Goal: Task Accomplishment & Management: Manage account settings

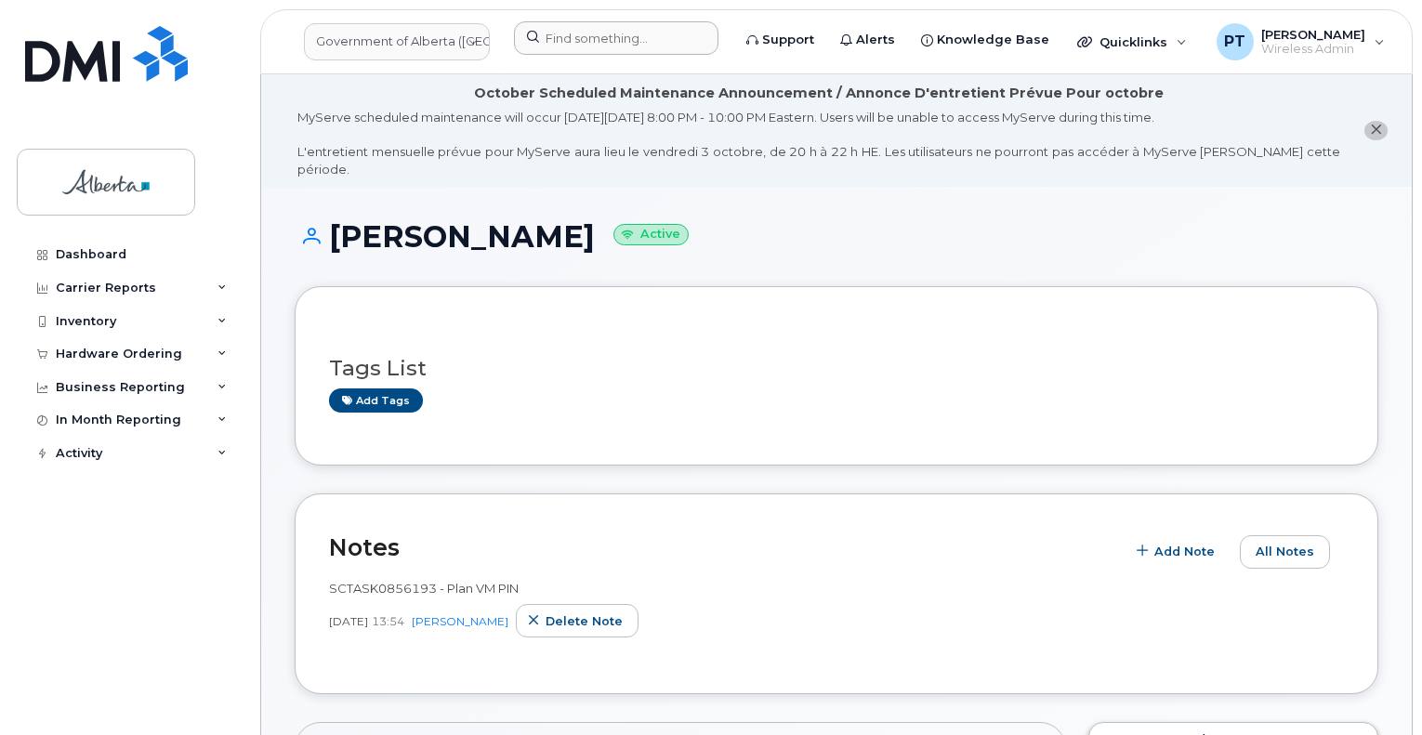
scroll to position [1498, 0]
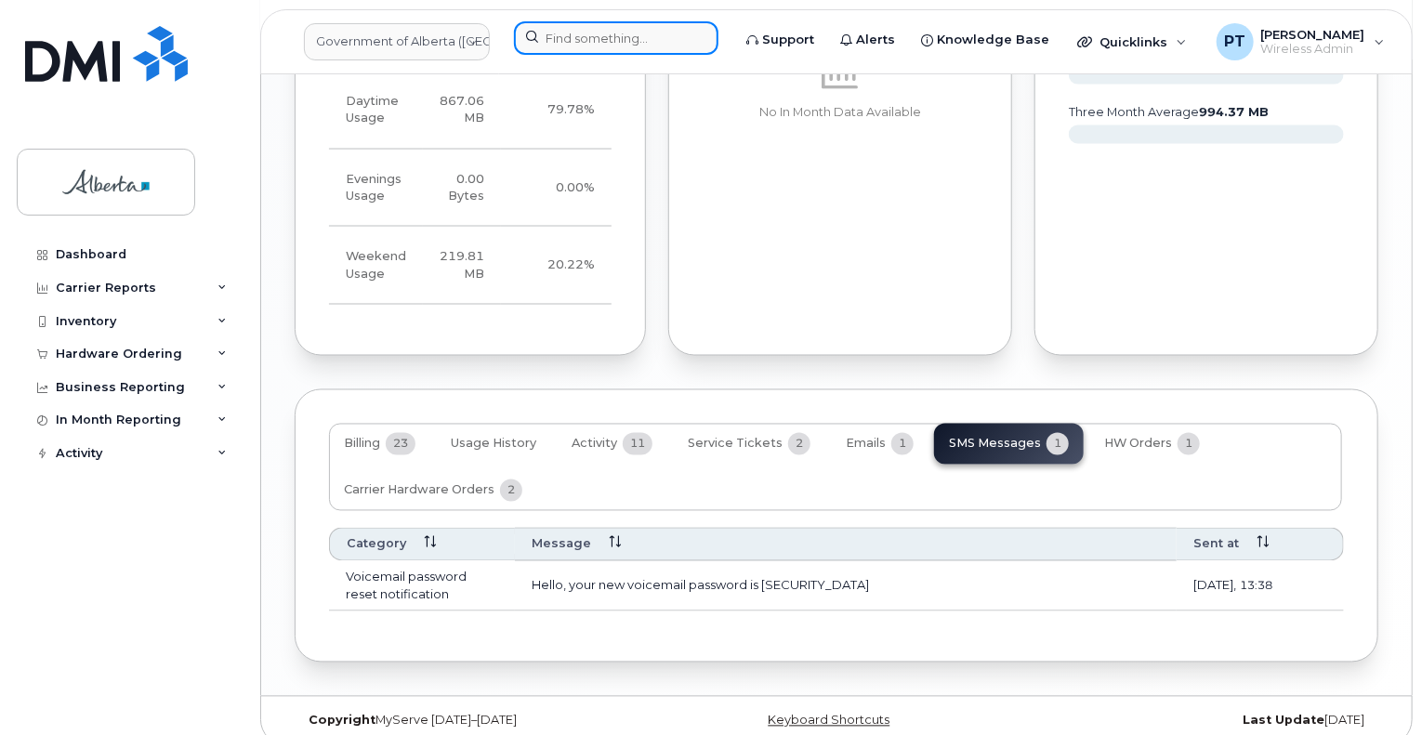
click at [631, 40] on input at bounding box center [616, 37] width 204 height 33
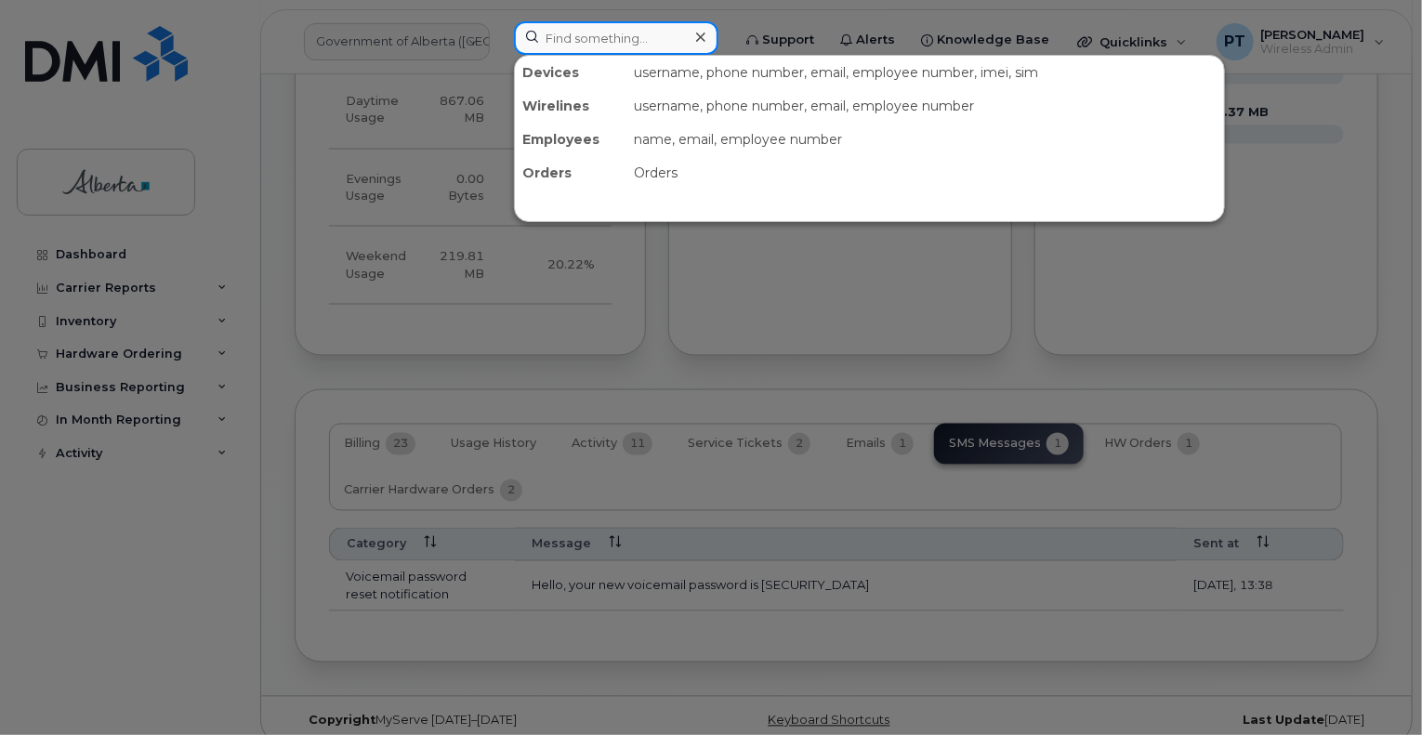
paste input "7802675920"
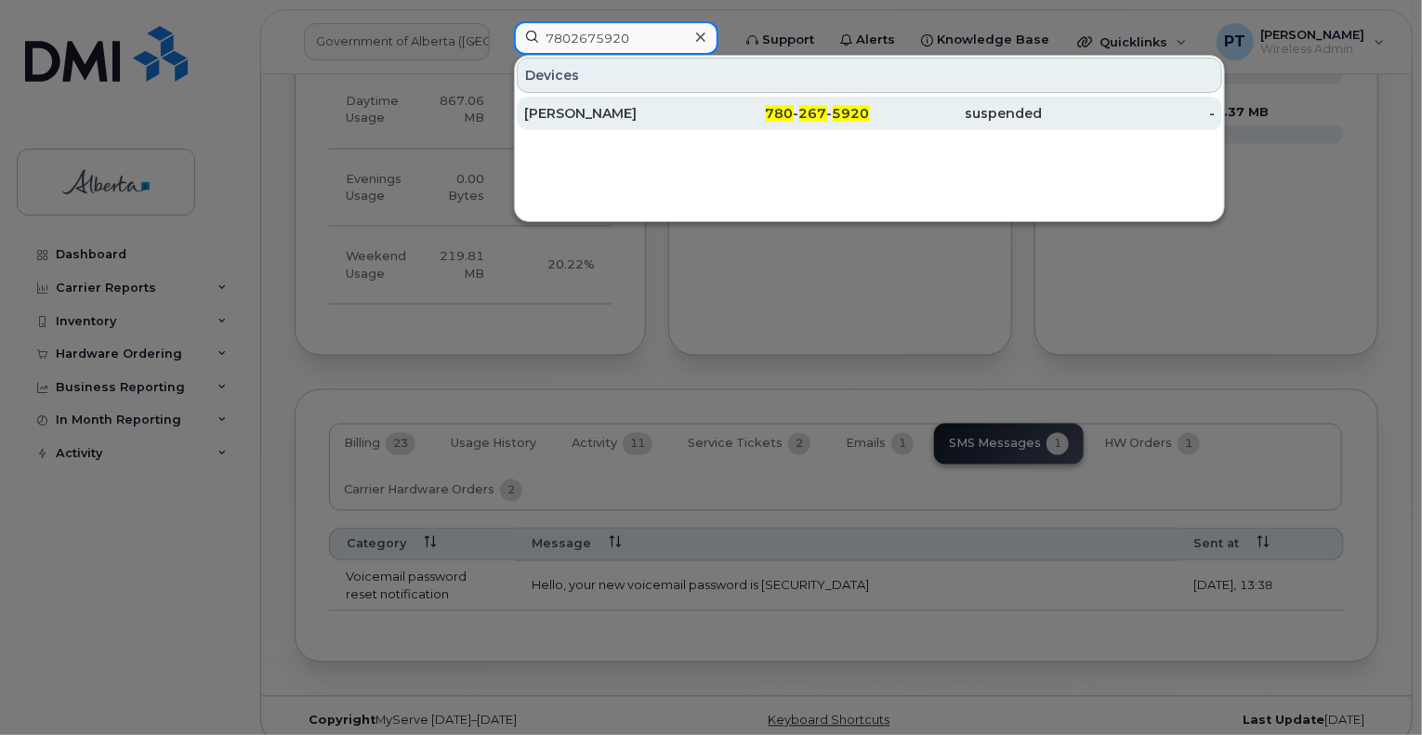
type input "7802675920"
click at [587, 120] on div "[PERSON_NAME]" at bounding box center [610, 113] width 173 height 19
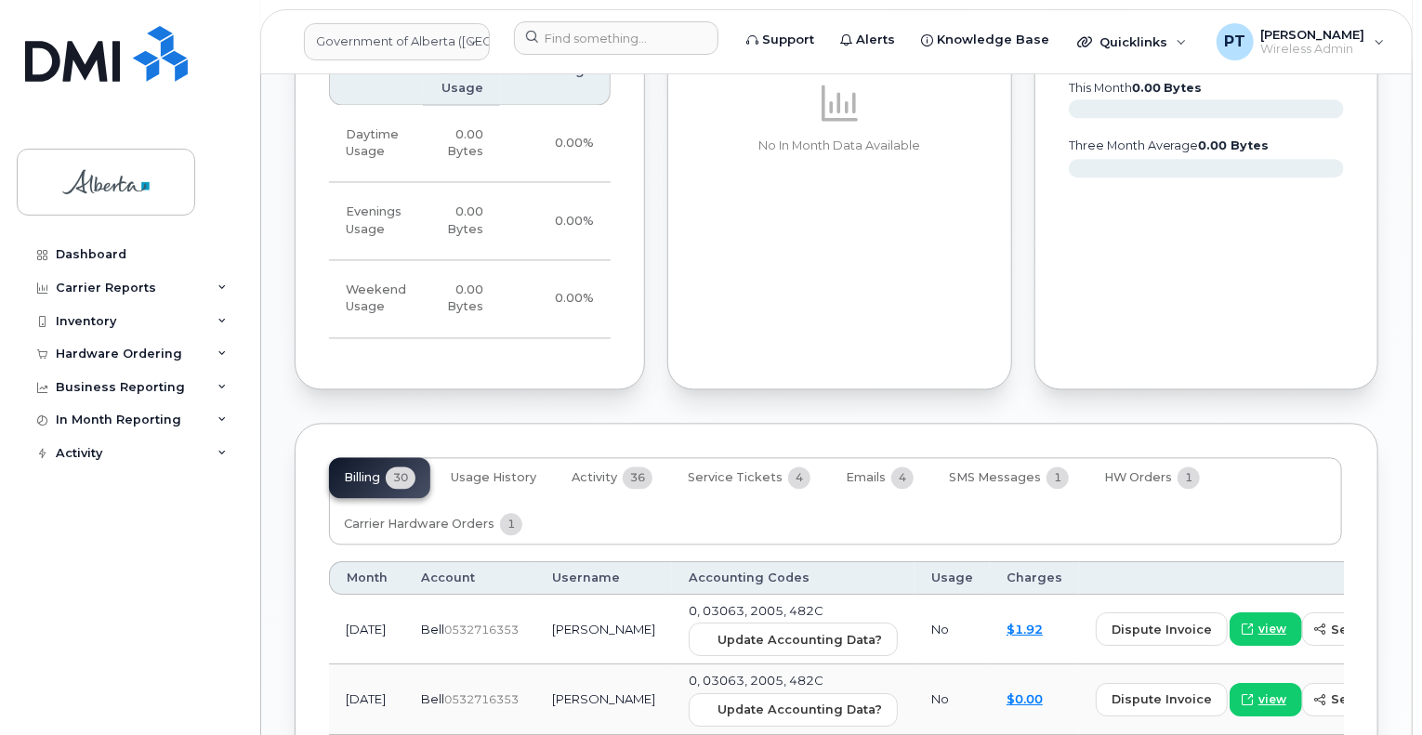
scroll to position [1859, 0]
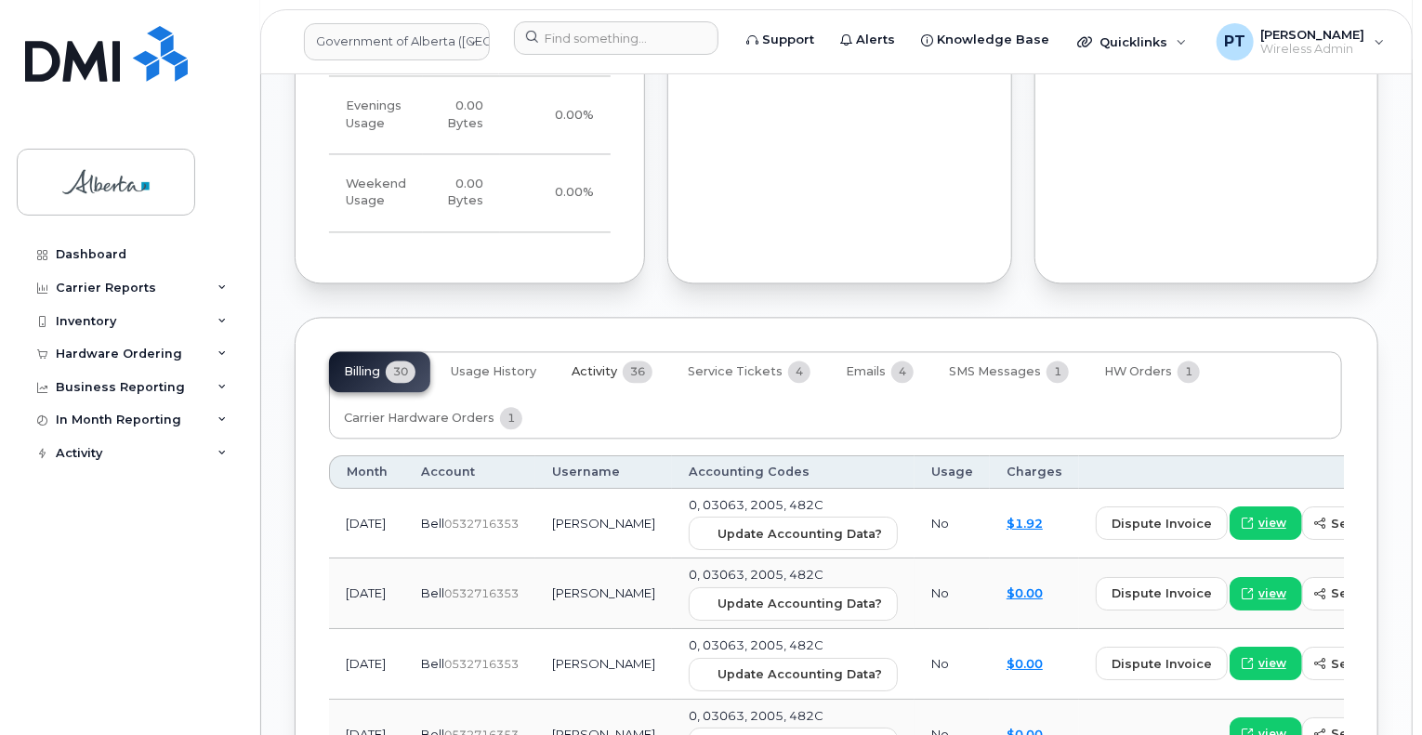
drag, startPoint x: 603, startPoint y: 337, endPoint x: 606, endPoint y: 366, distance: 28.9
click at [603, 364] on span "Activity" at bounding box center [595, 371] width 46 height 15
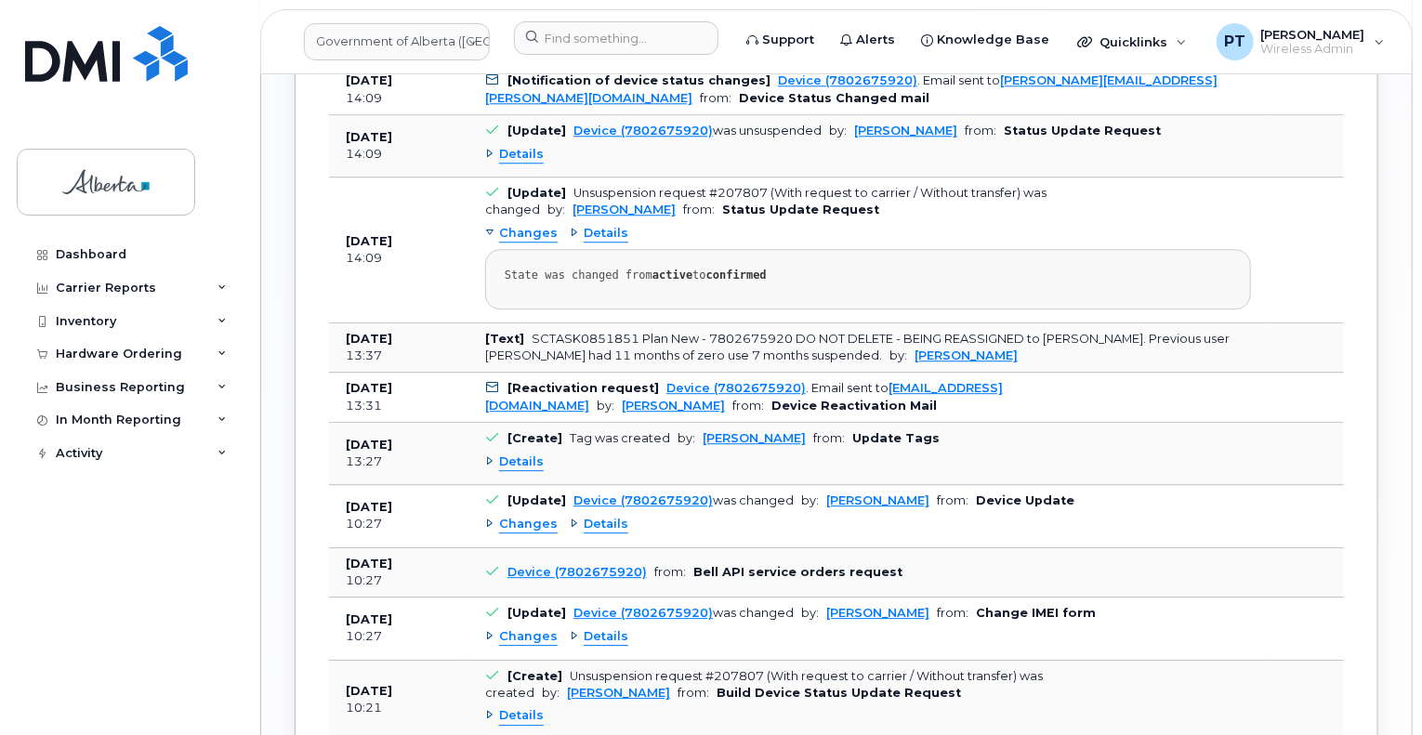
scroll to position [2510, 0]
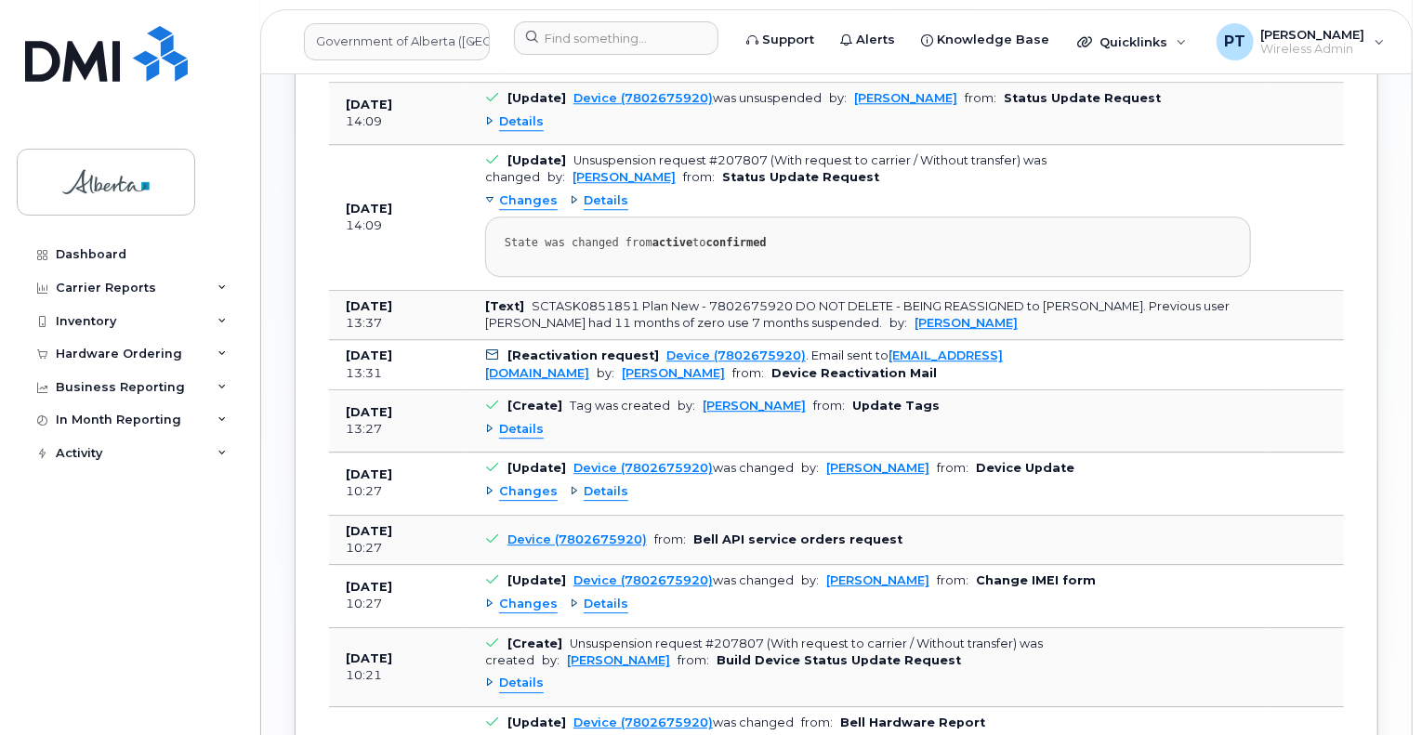
click at [521, 483] on span "Changes" at bounding box center [528, 492] width 59 height 18
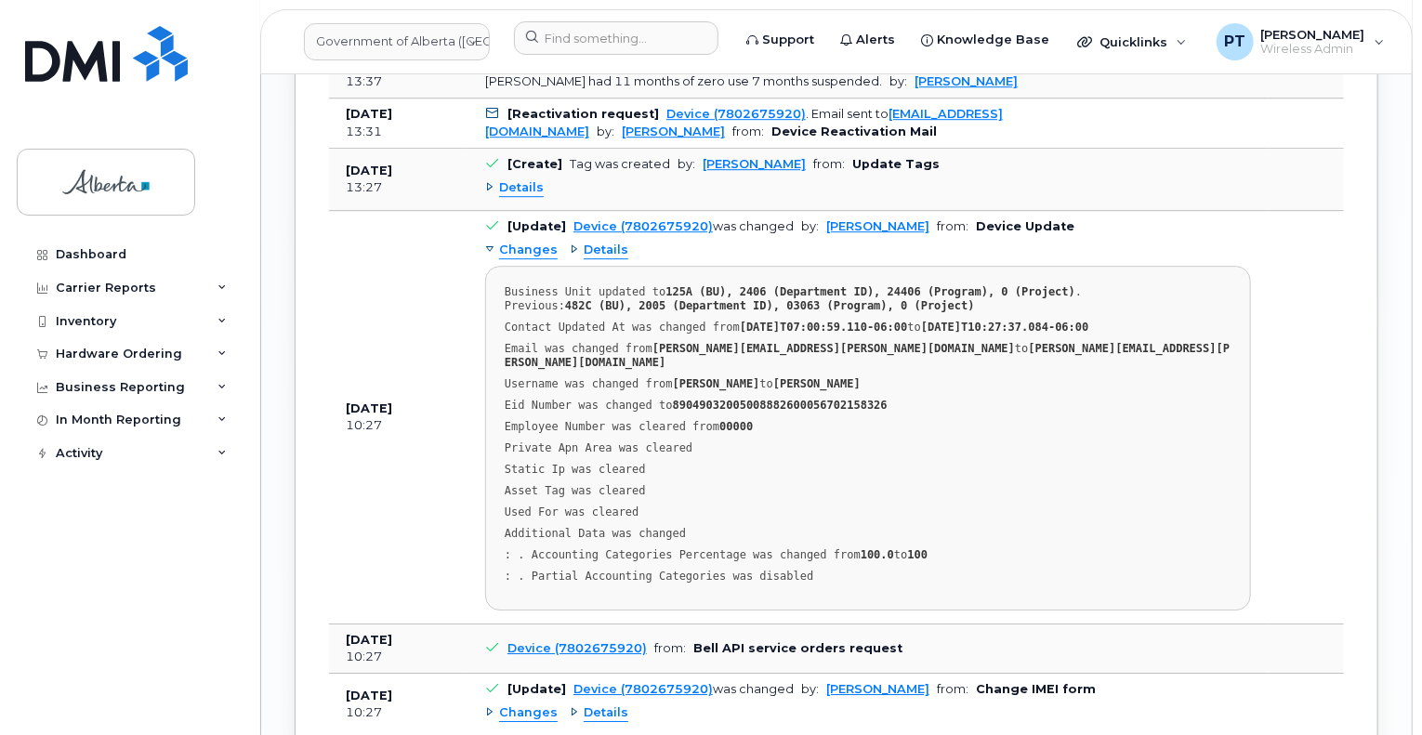
scroll to position [2788, 0]
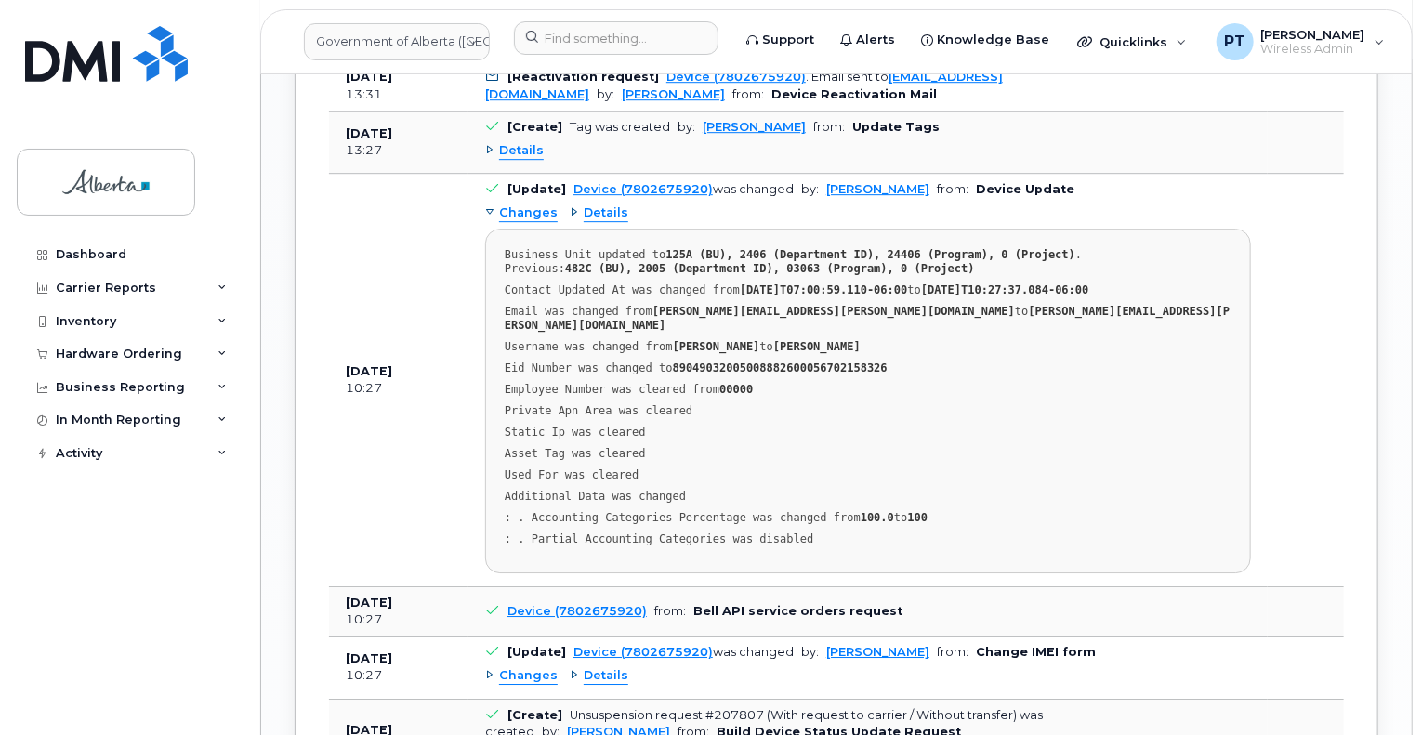
click at [535, 667] on span "Changes" at bounding box center [528, 676] width 59 height 18
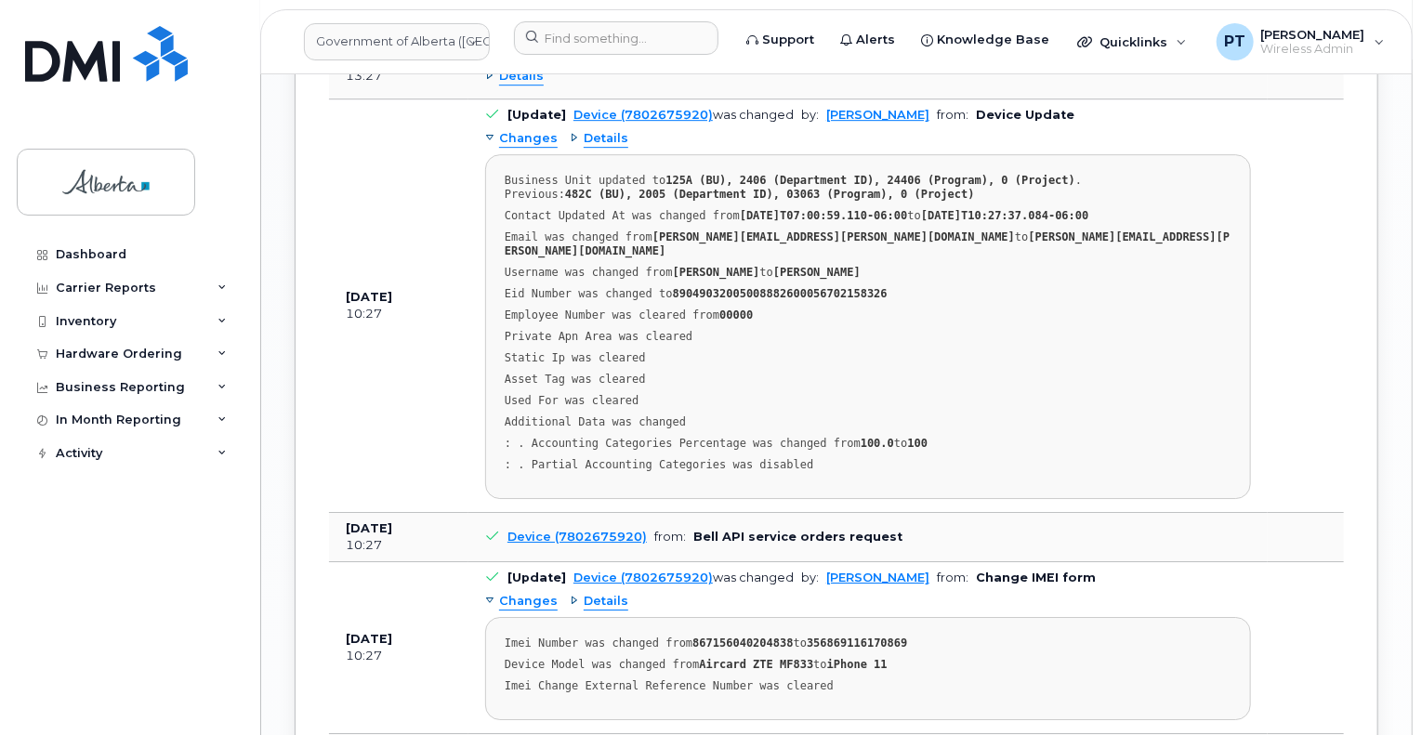
scroll to position [2974, 0]
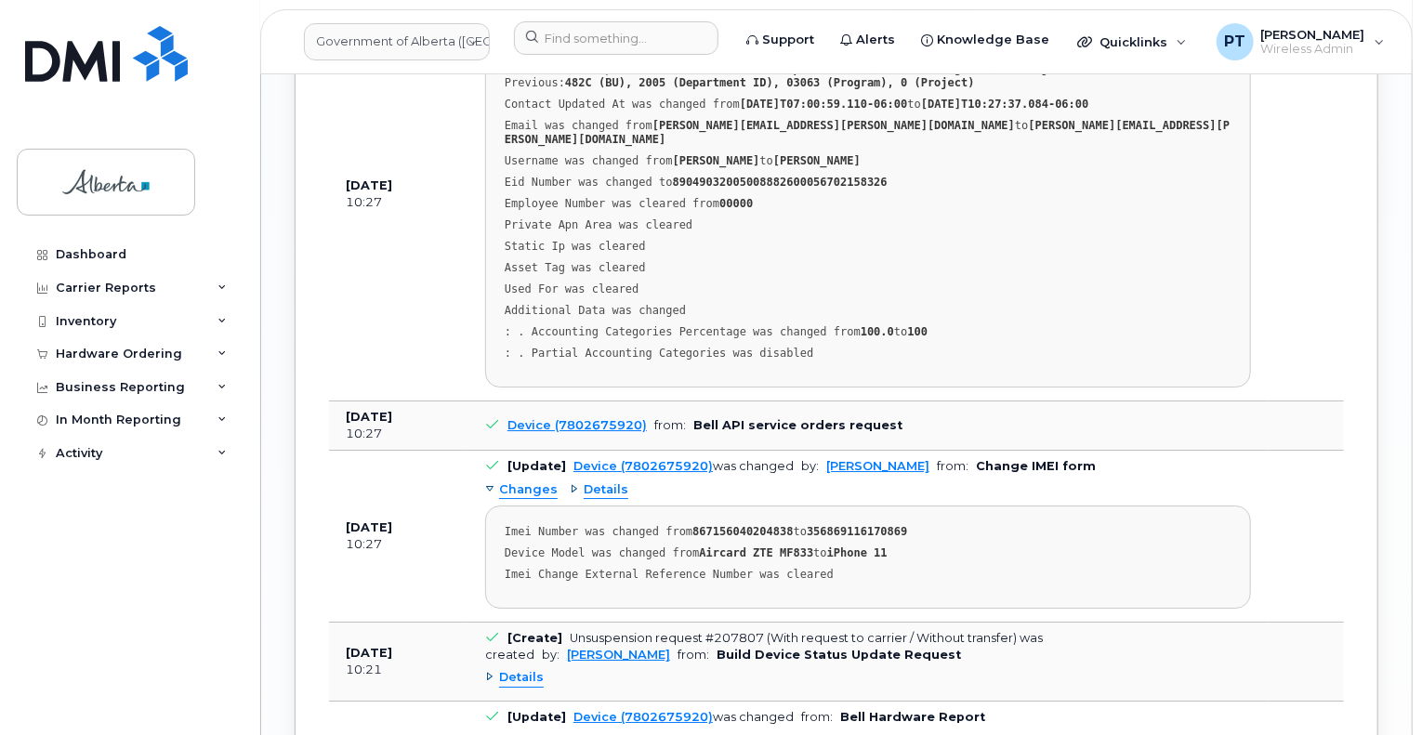
click at [843, 525] on strong "356869116170869" at bounding box center [857, 531] width 100 height 13
copy strong "356869116170869"
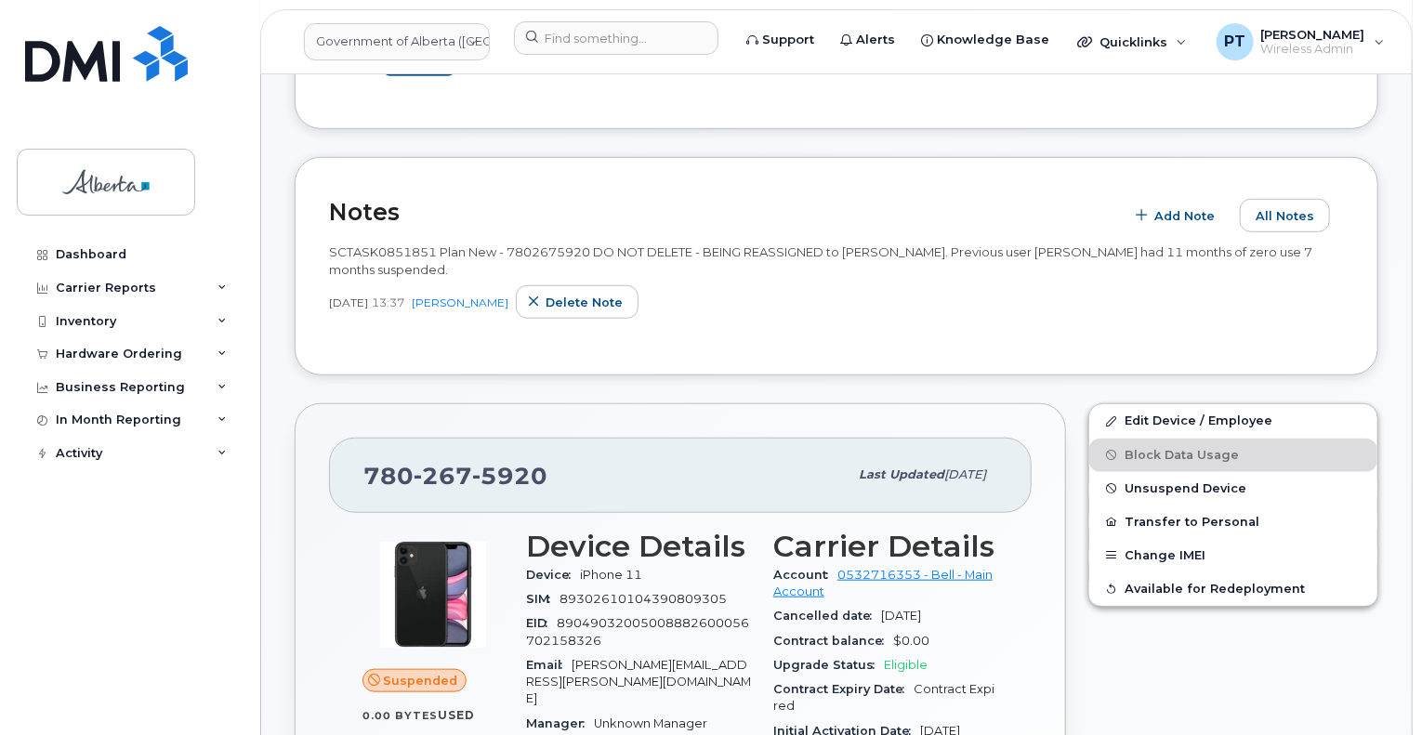
scroll to position [558, 0]
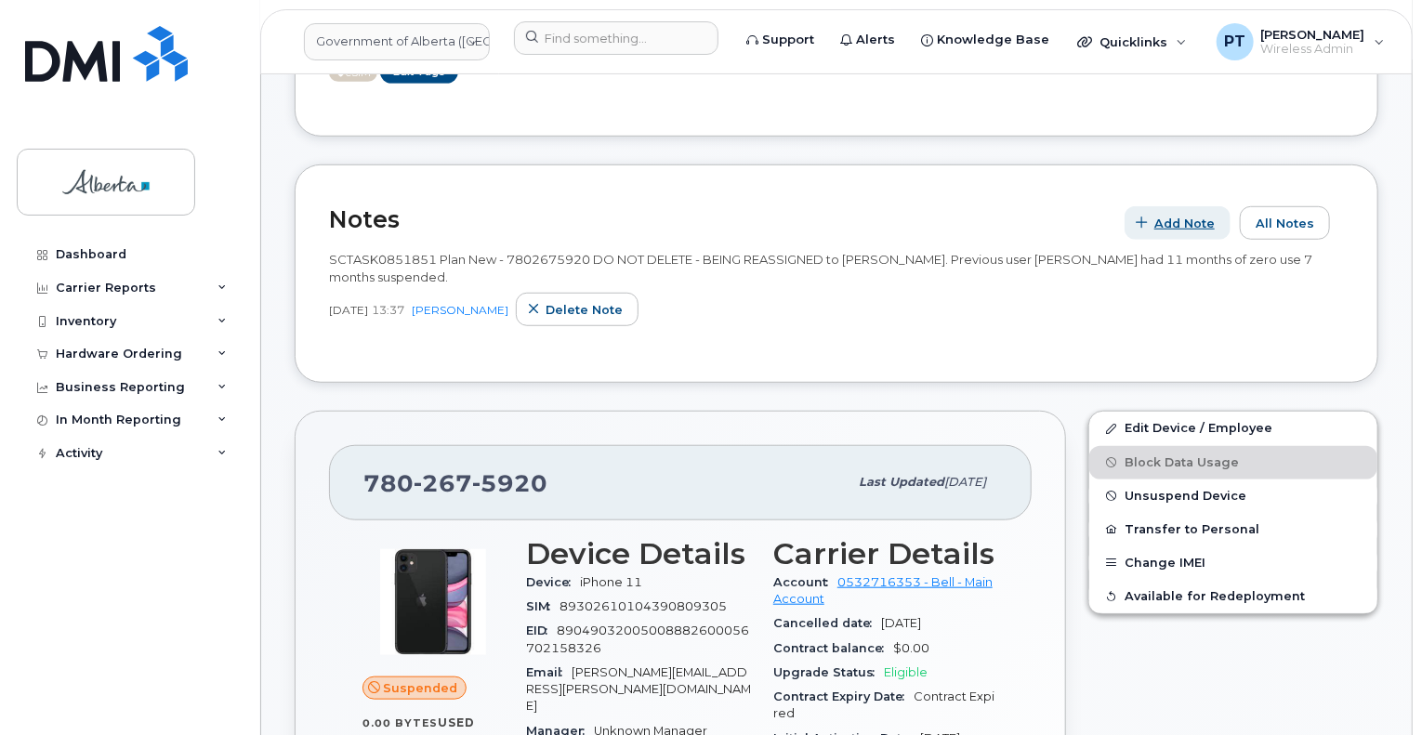
click at [1187, 215] on span "Add Note" at bounding box center [1184, 224] width 60 height 18
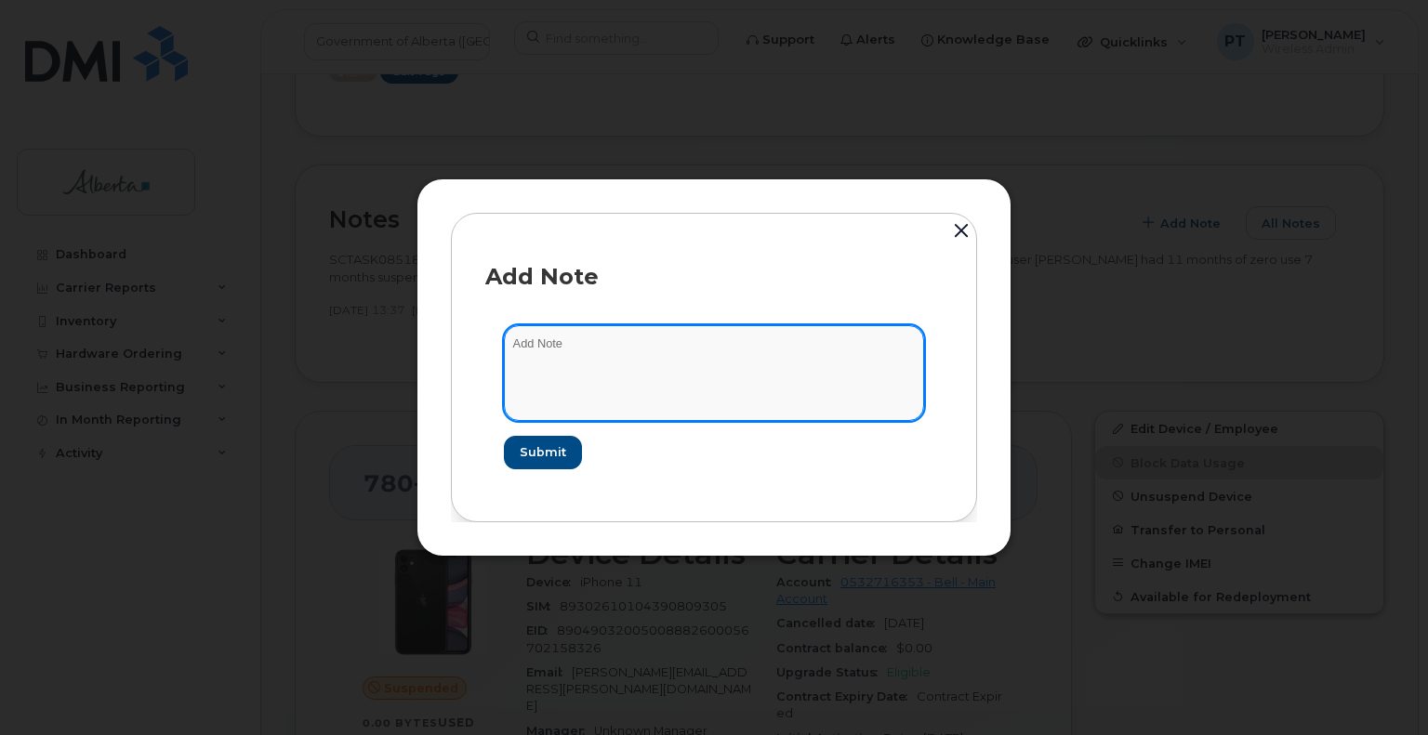
click at [526, 345] on textarea at bounding box center [714, 372] width 420 height 95
paste textarea "SCTASK0856951 Plan Cancel - (1) 7802675920 Repurpose Edmonton"
type textarea "SCTASK0856951 Plan Cancel - (1) 7802675920 Repurpose Edmonton"
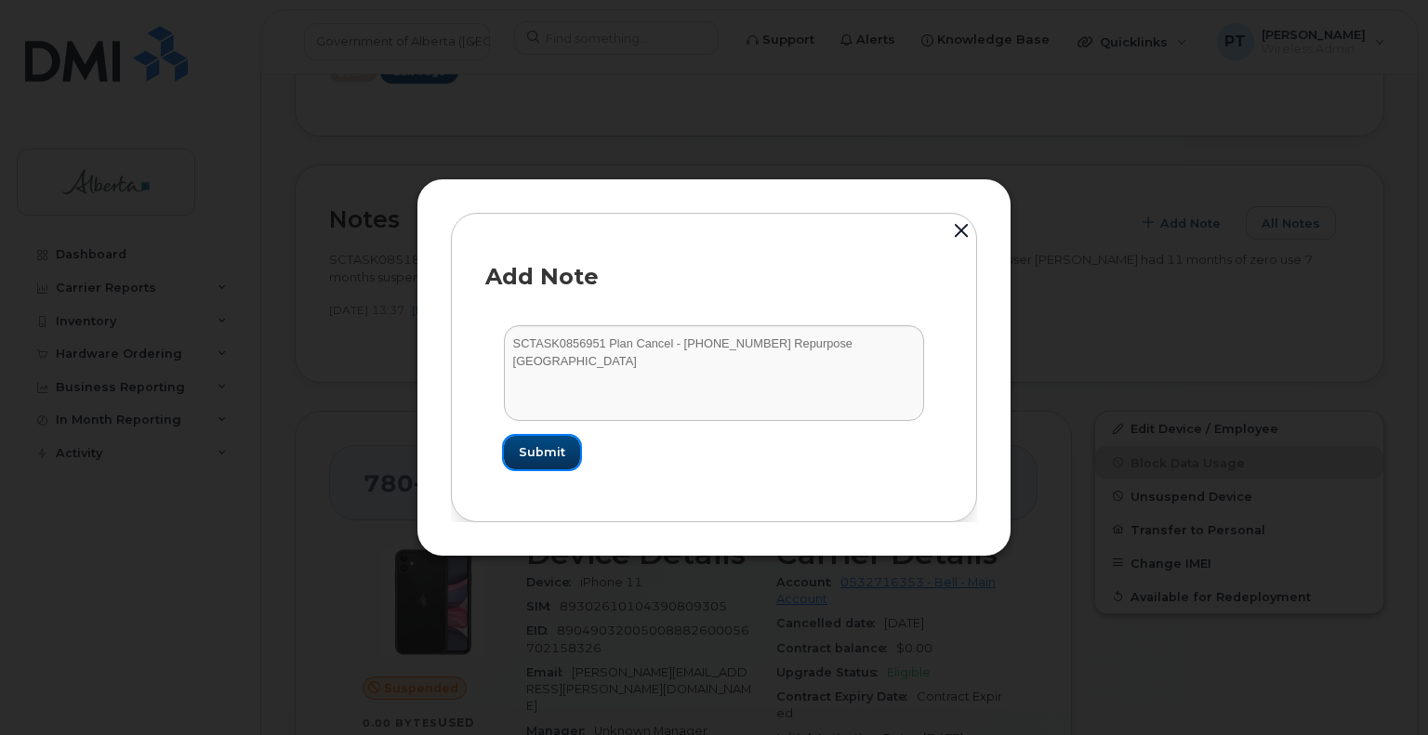
click at [531, 459] on span "Submit" at bounding box center [542, 452] width 46 height 18
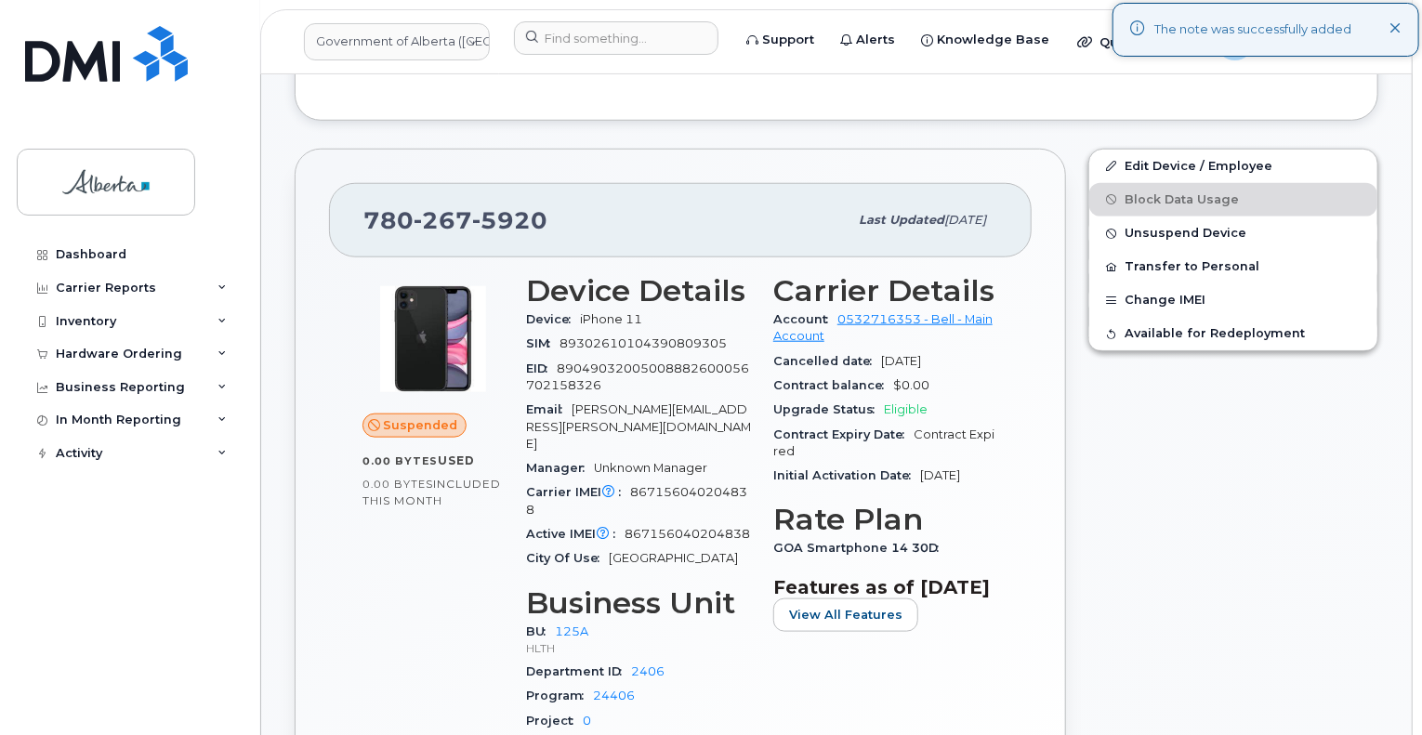
scroll to position [837, 0]
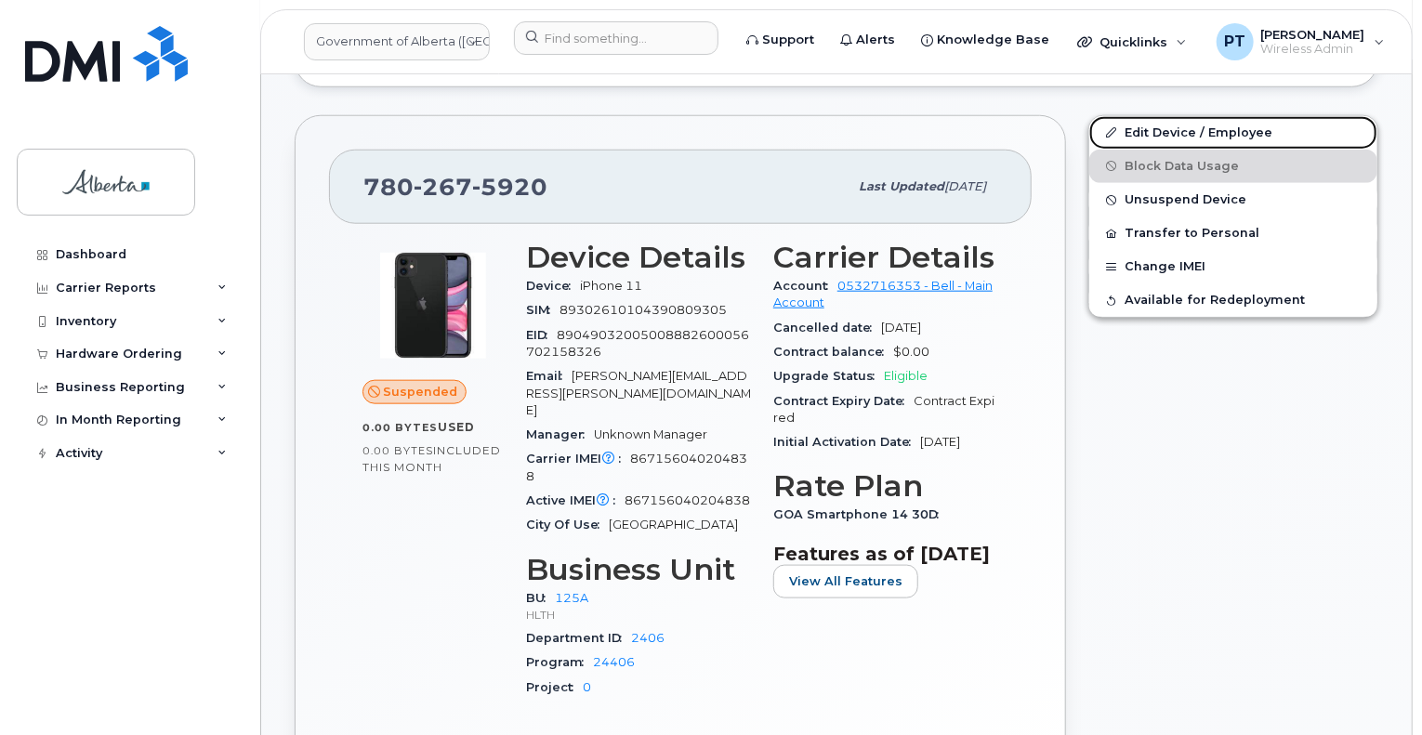
click at [1147, 116] on link "Edit Device / Employee" at bounding box center [1233, 132] width 288 height 33
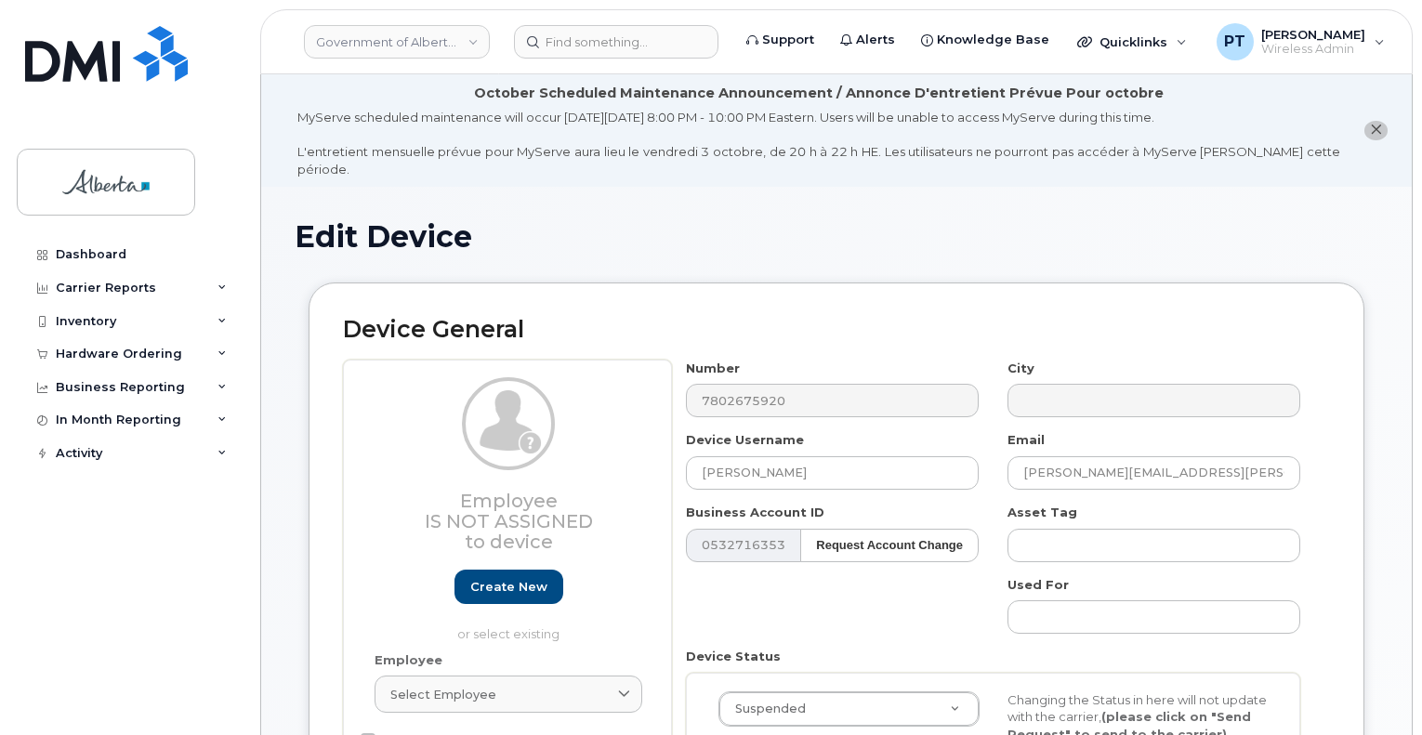
select select "4120335"
click at [1379, 124] on icon "close notification" at bounding box center [1376, 130] width 12 height 12
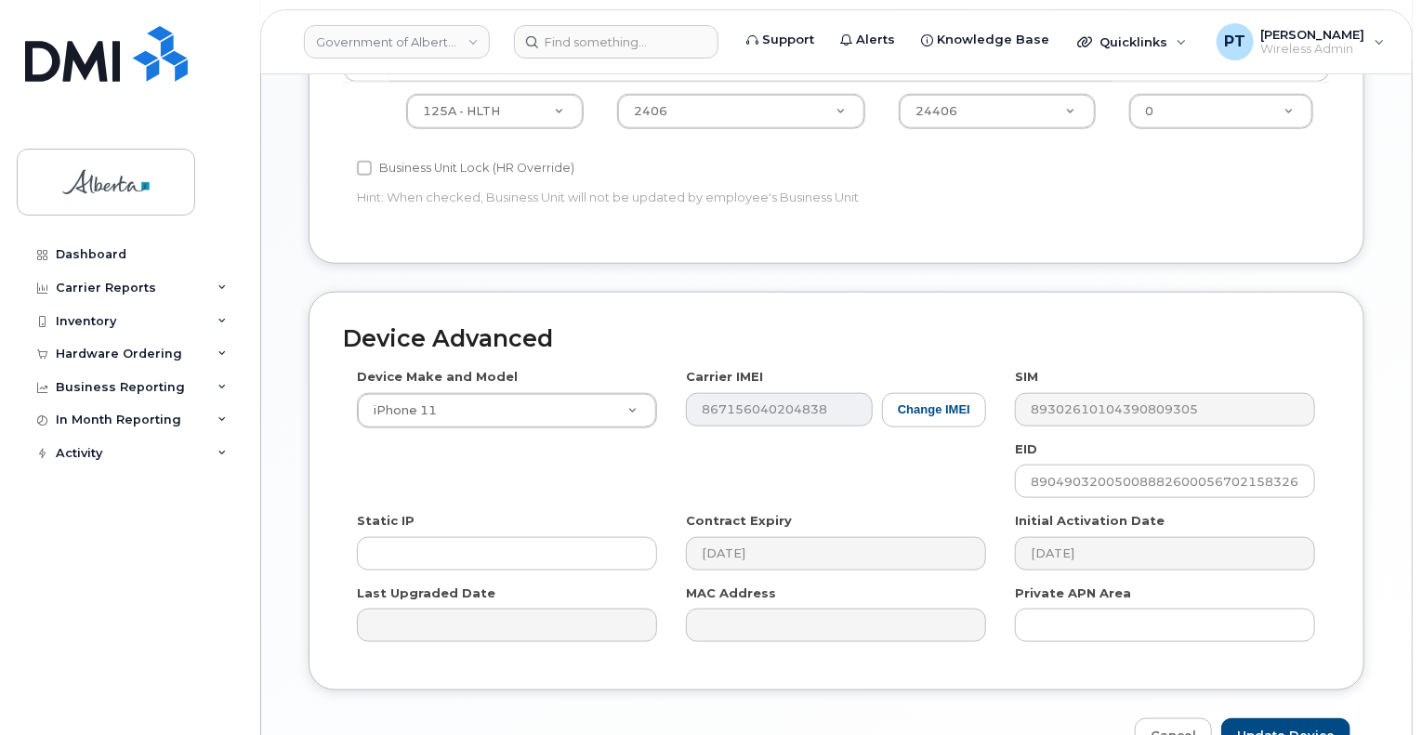
scroll to position [986, 0]
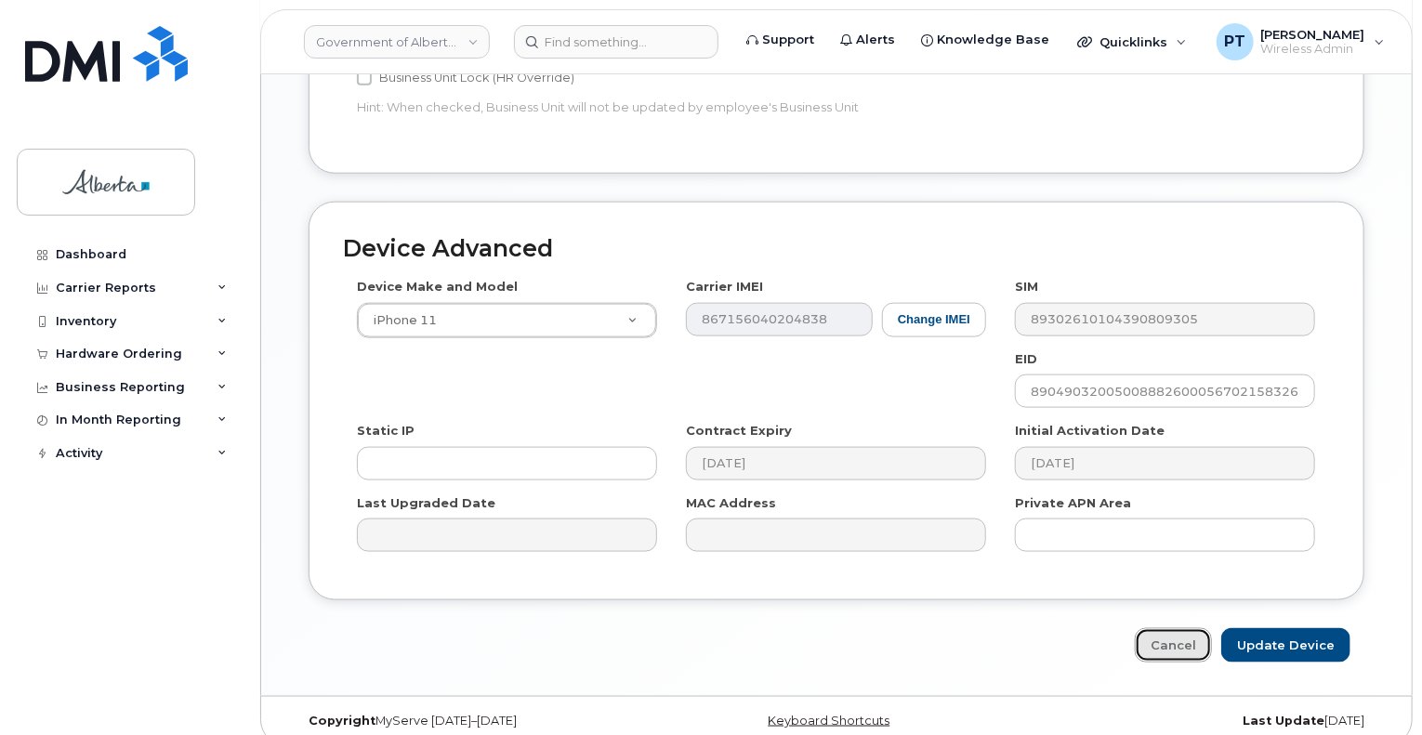
click at [1181, 628] on link "Cancel" at bounding box center [1173, 645] width 77 height 34
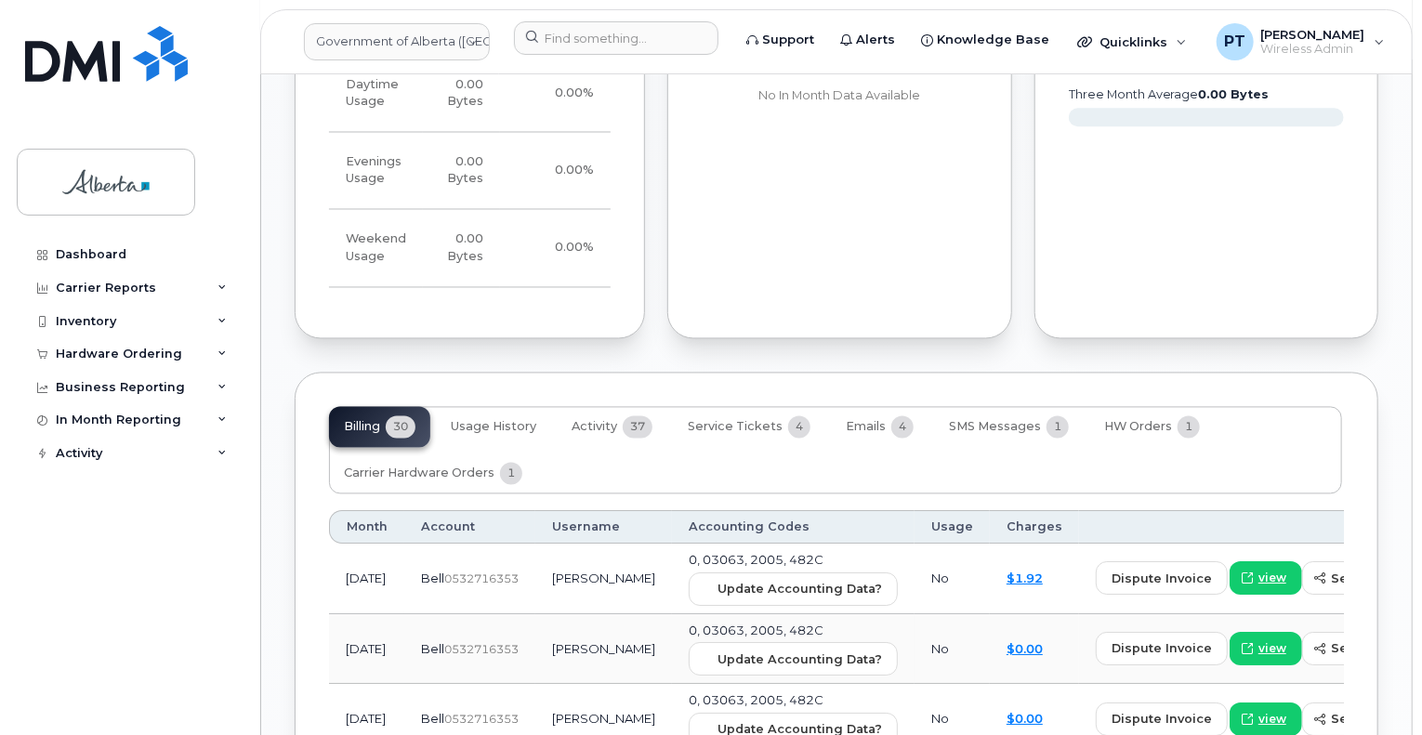
scroll to position [1766, 0]
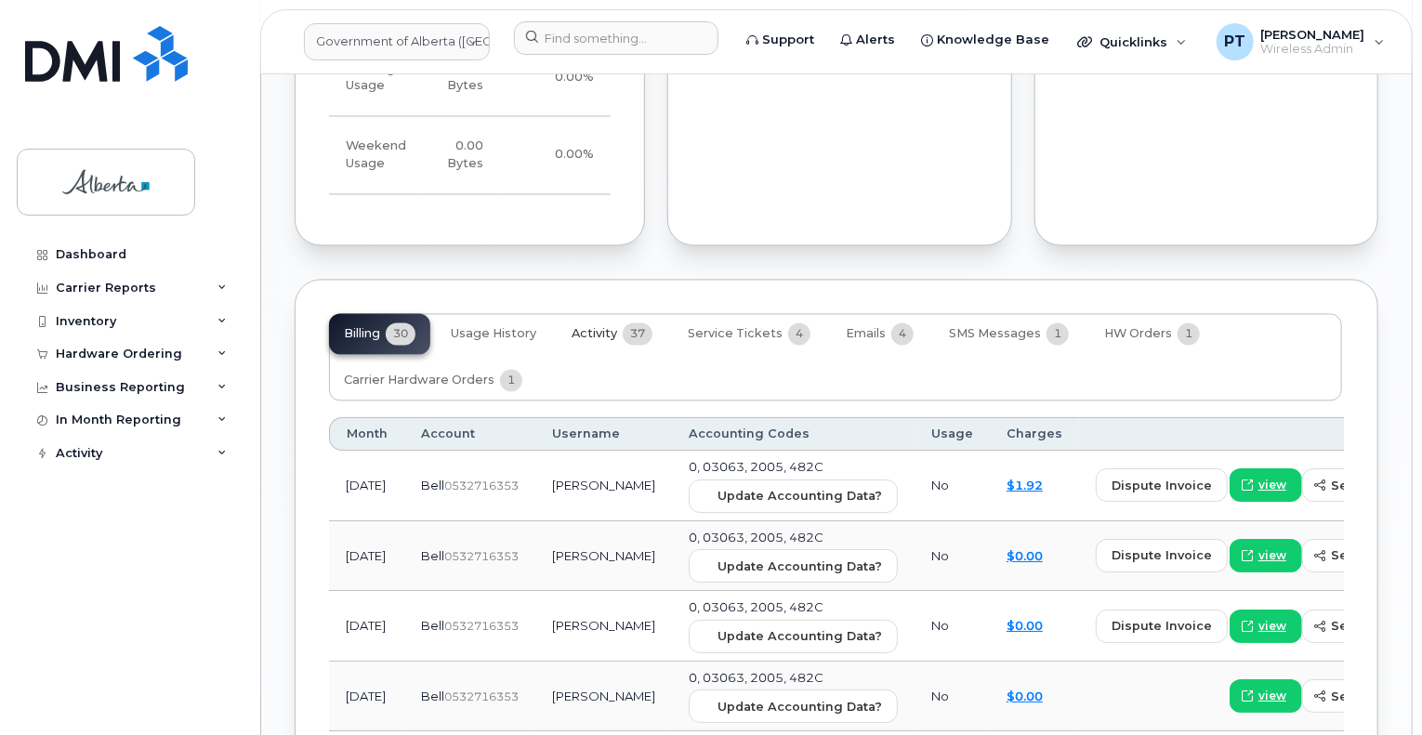
drag, startPoint x: 599, startPoint y: 315, endPoint x: 554, endPoint y: 299, distance: 47.3
click at [599, 327] on span "Activity" at bounding box center [595, 334] width 46 height 15
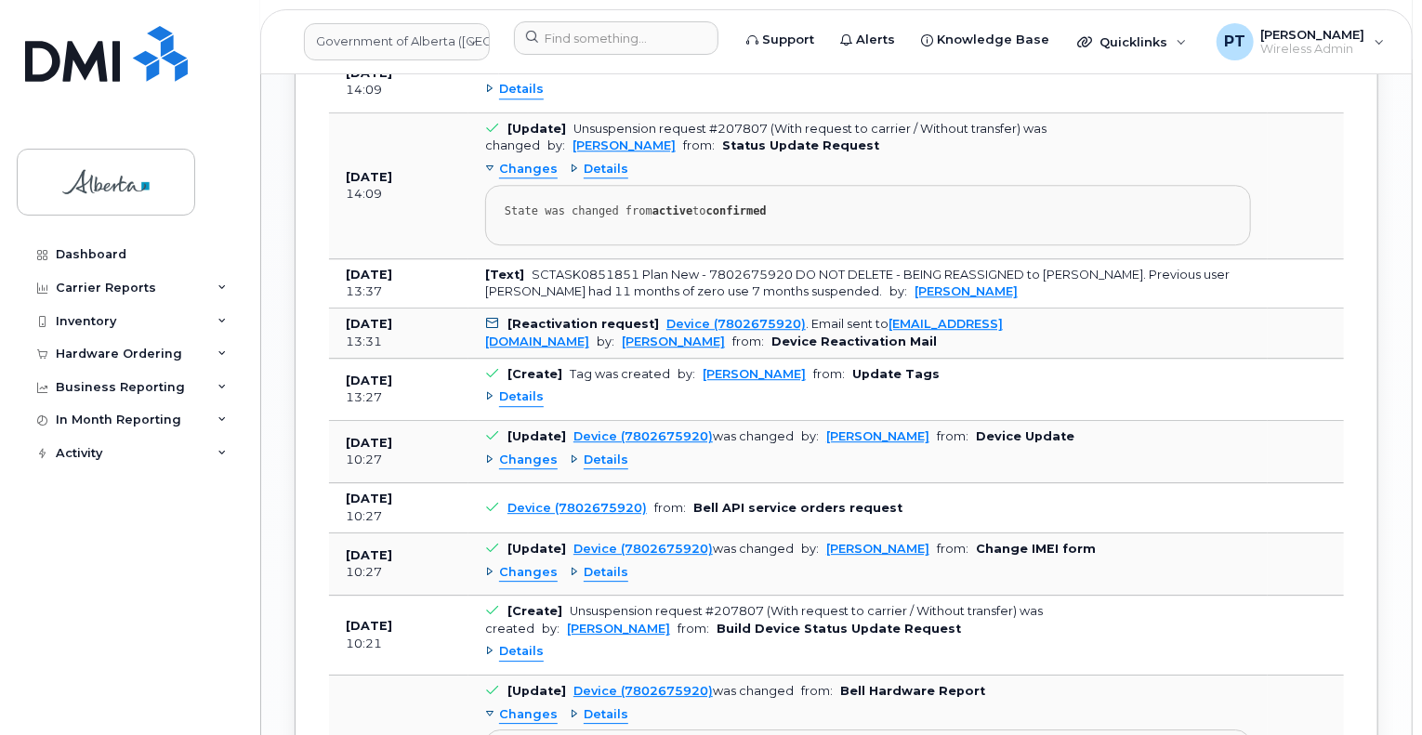
scroll to position [2417, 0]
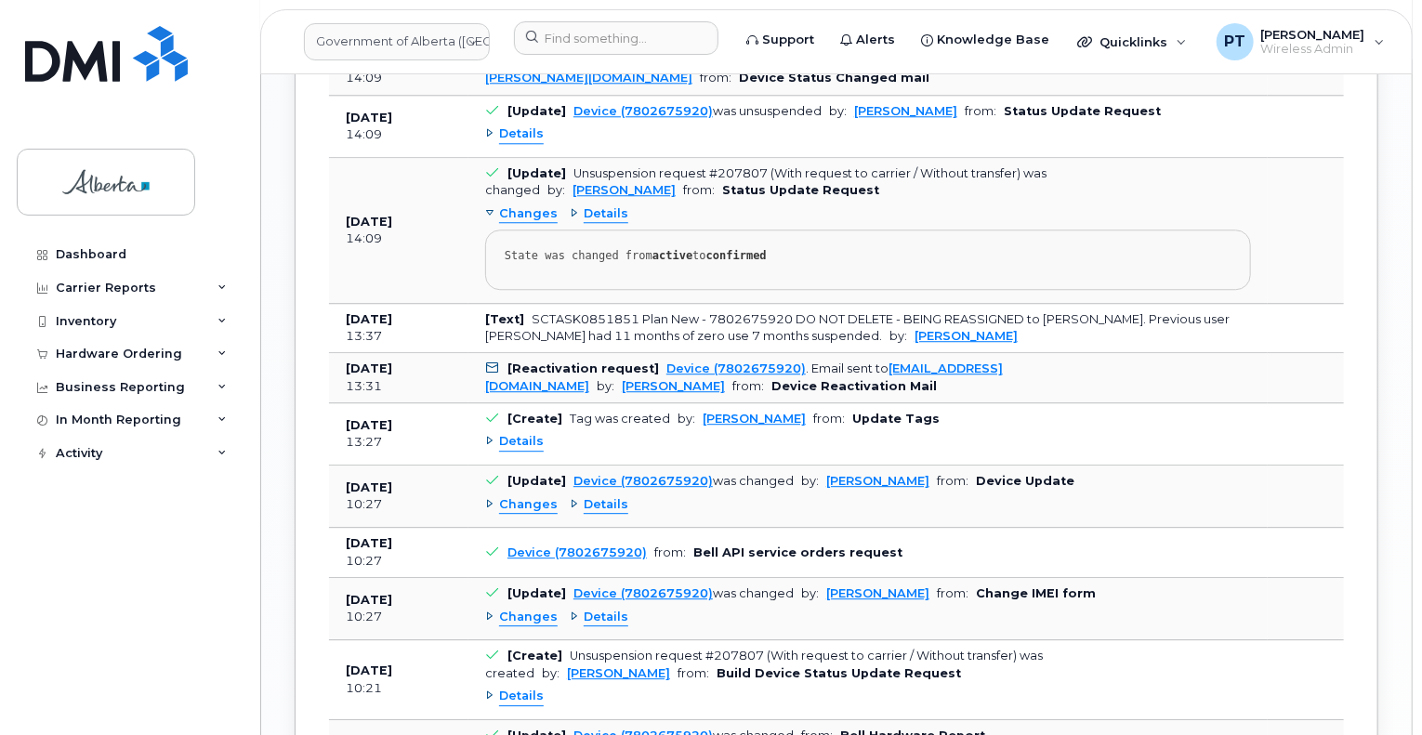
click at [527, 496] on span "Changes" at bounding box center [528, 505] width 59 height 18
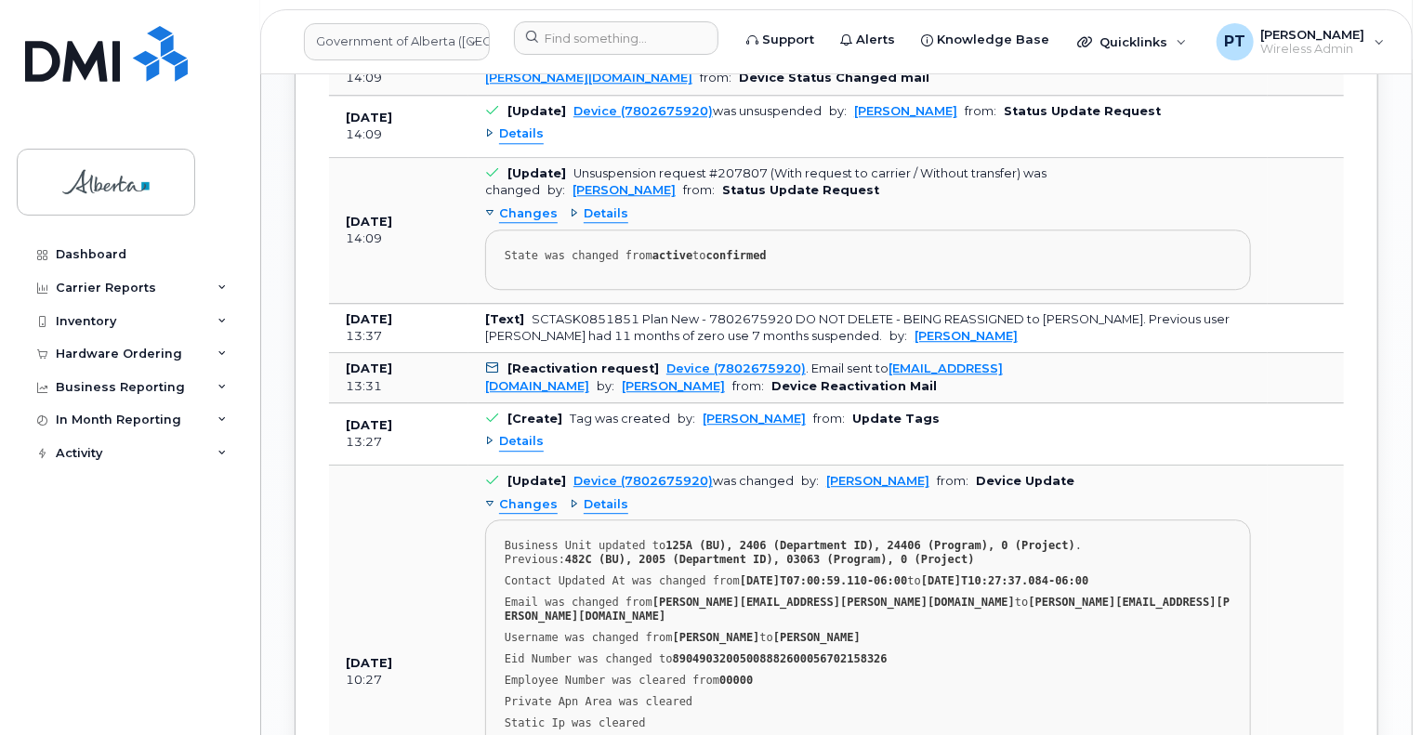
scroll to position [2324, 0]
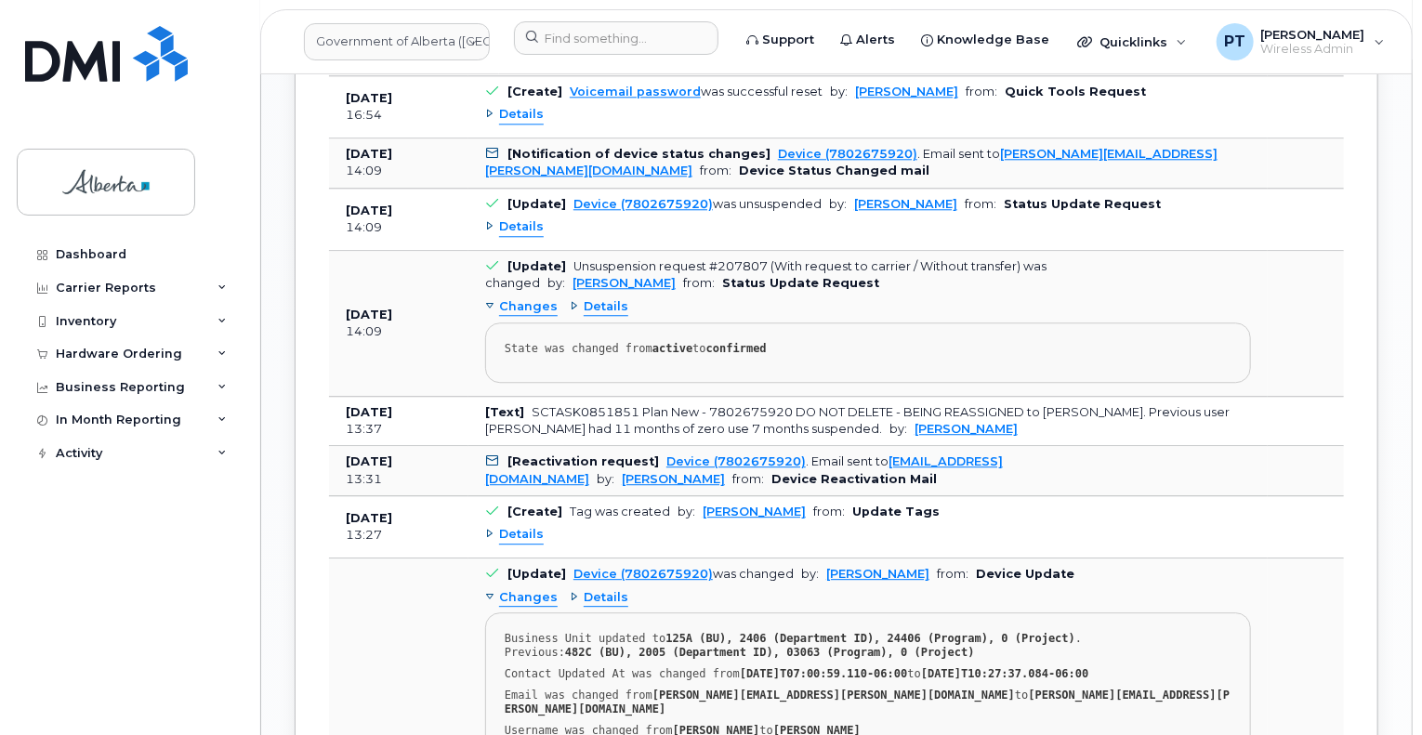
click at [519, 526] on span "Details" at bounding box center [521, 535] width 45 height 18
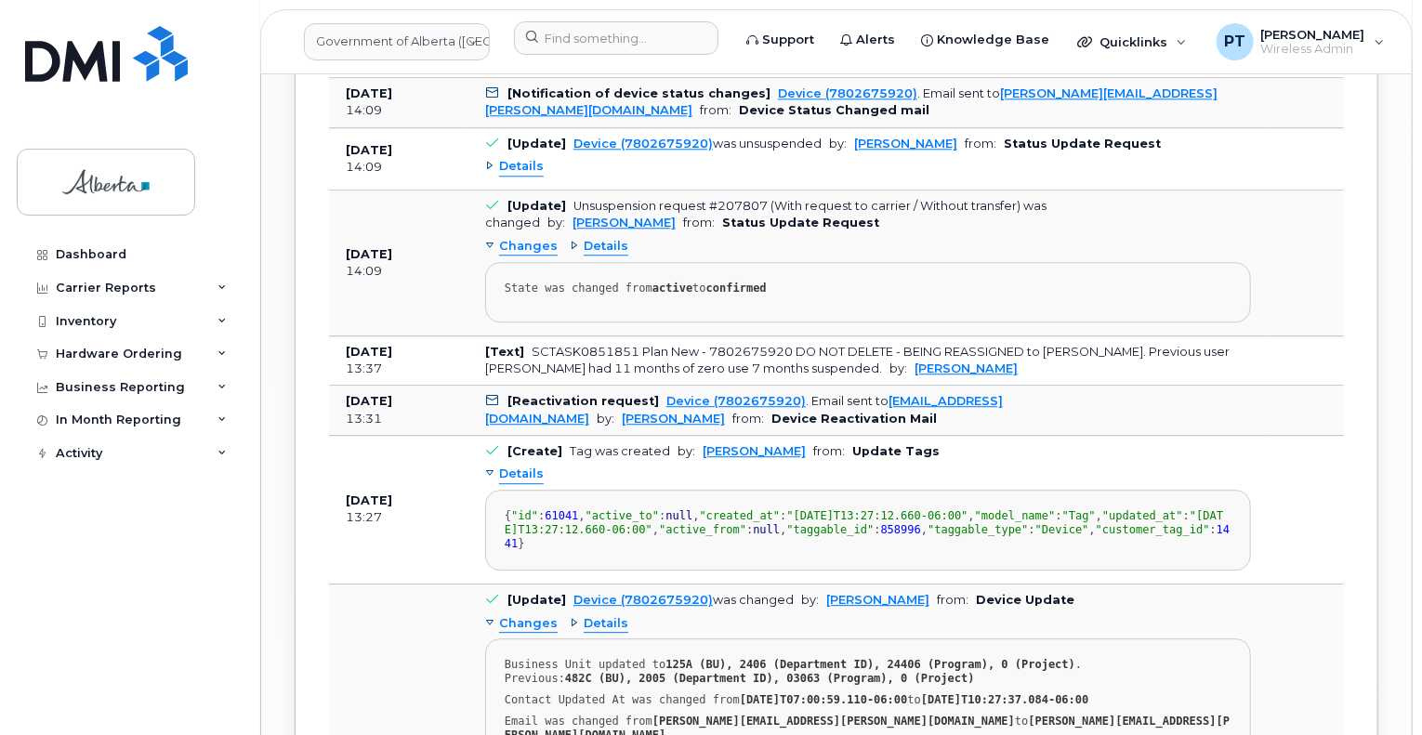
scroll to position [2417, 0]
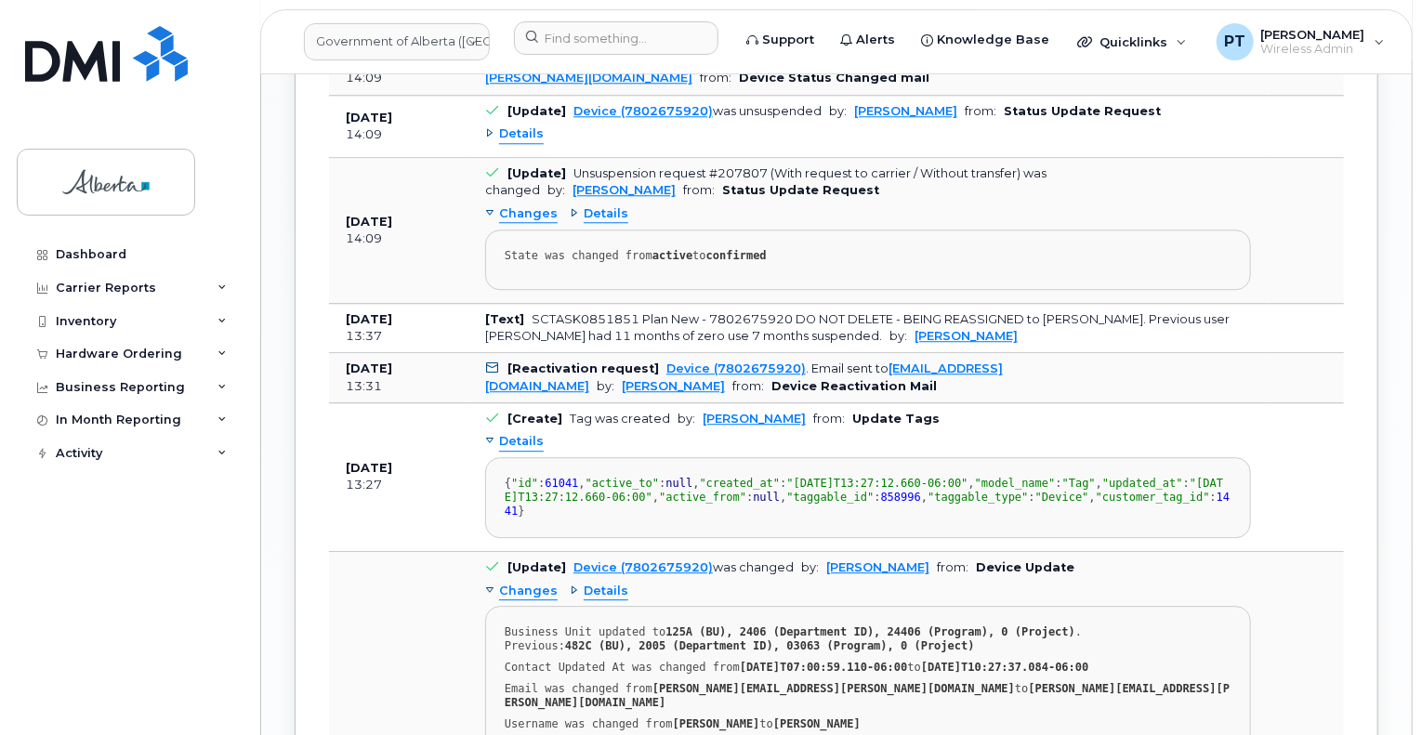
click at [517, 428] on div "Details { "id" : 61041 , "active_to" : null , "created_at" : "2025-09-24T13:27:…" at bounding box center [868, 483] width 766 height 111
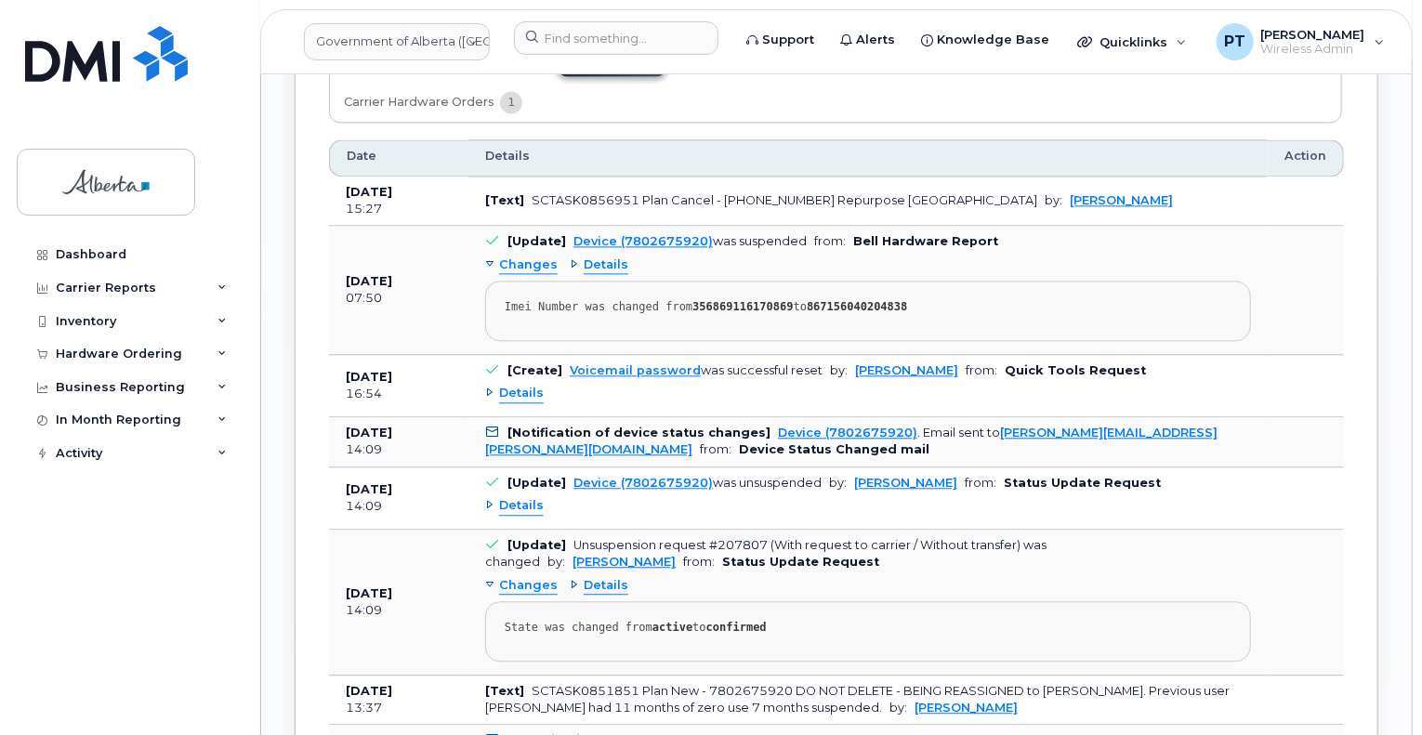
scroll to position [1952, 0]
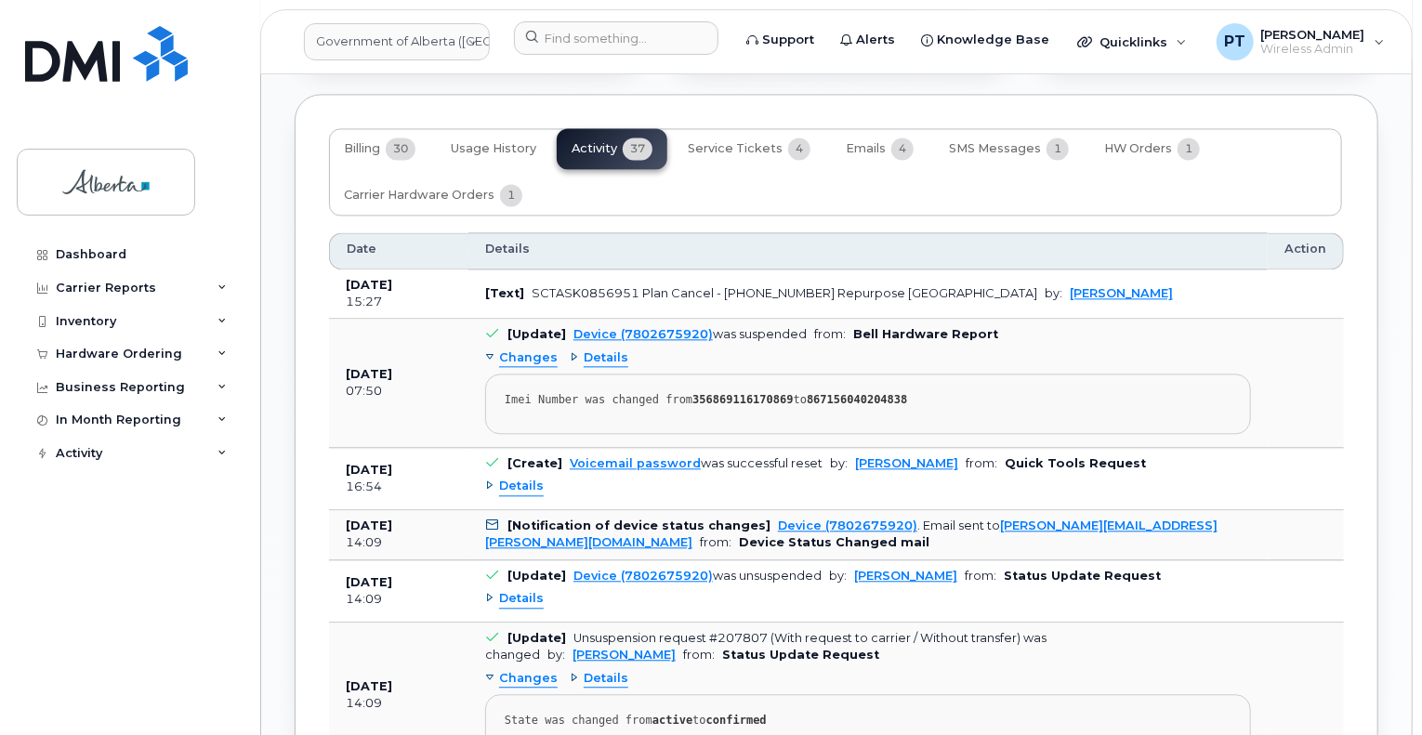
click at [517, 590] on span "Details" at bounding box center [521, 599] width 45 height 18
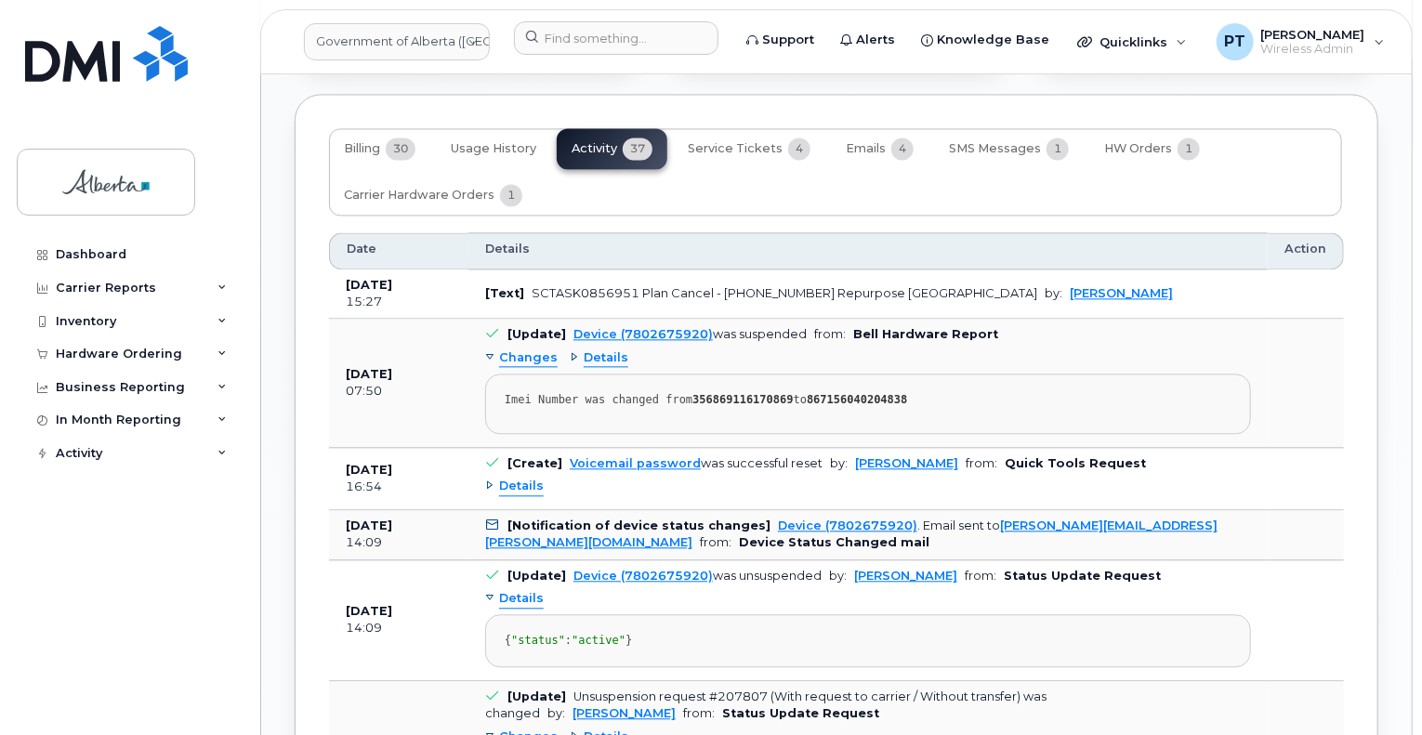
click at [517, 590] on span "Details" at bounding box center [521, 599] width 45 height 18
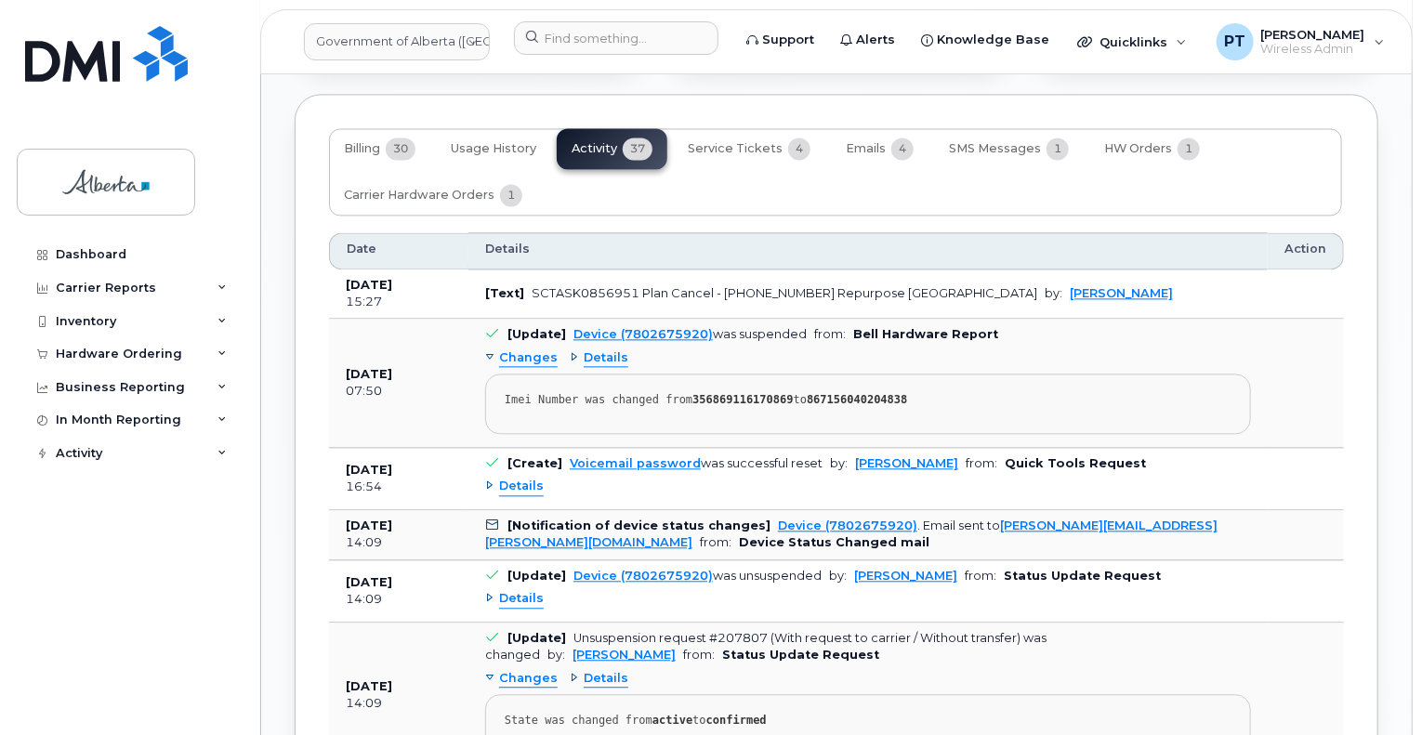
click at [524, 478] on span "Details" at bounding box center [521, 487] width 45 height 18
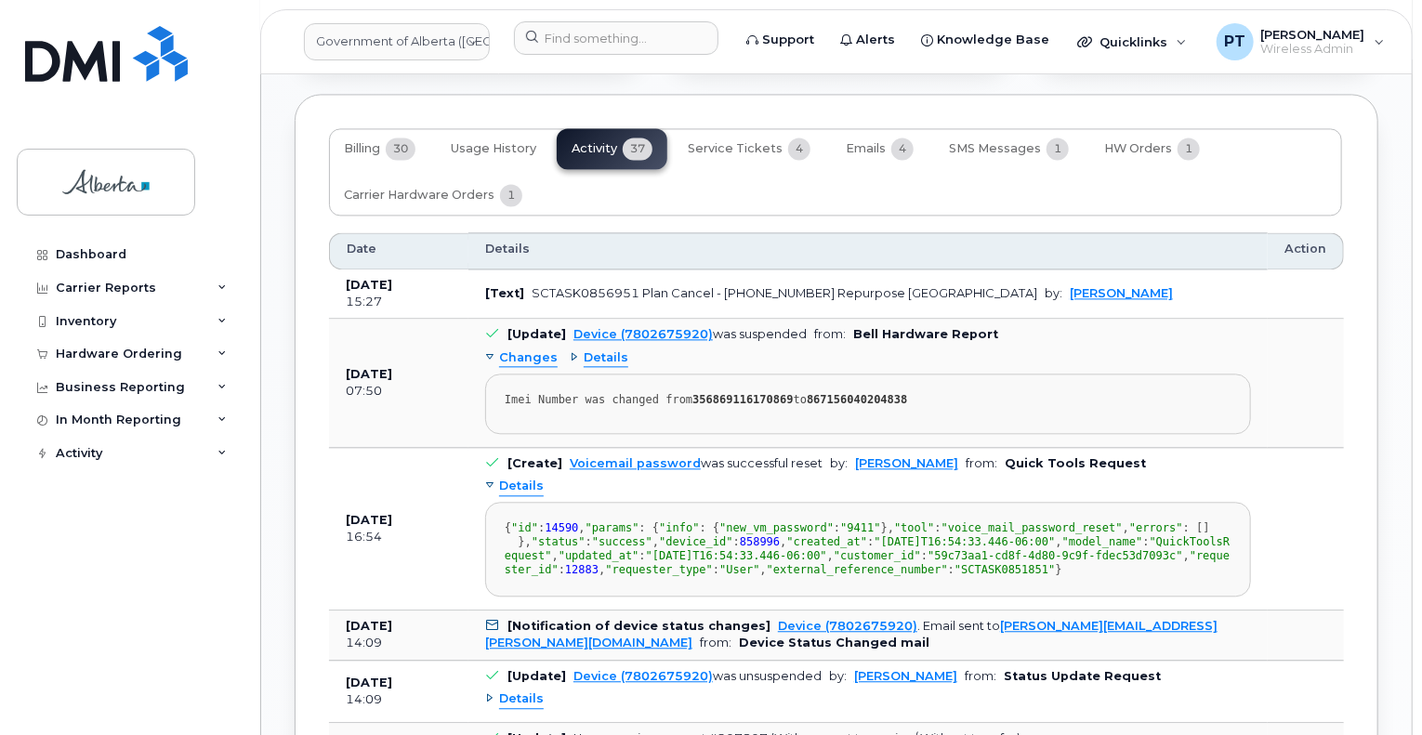
click at [515, 478] on span "Details" at bounding box center [521, 487] width 45 height 18
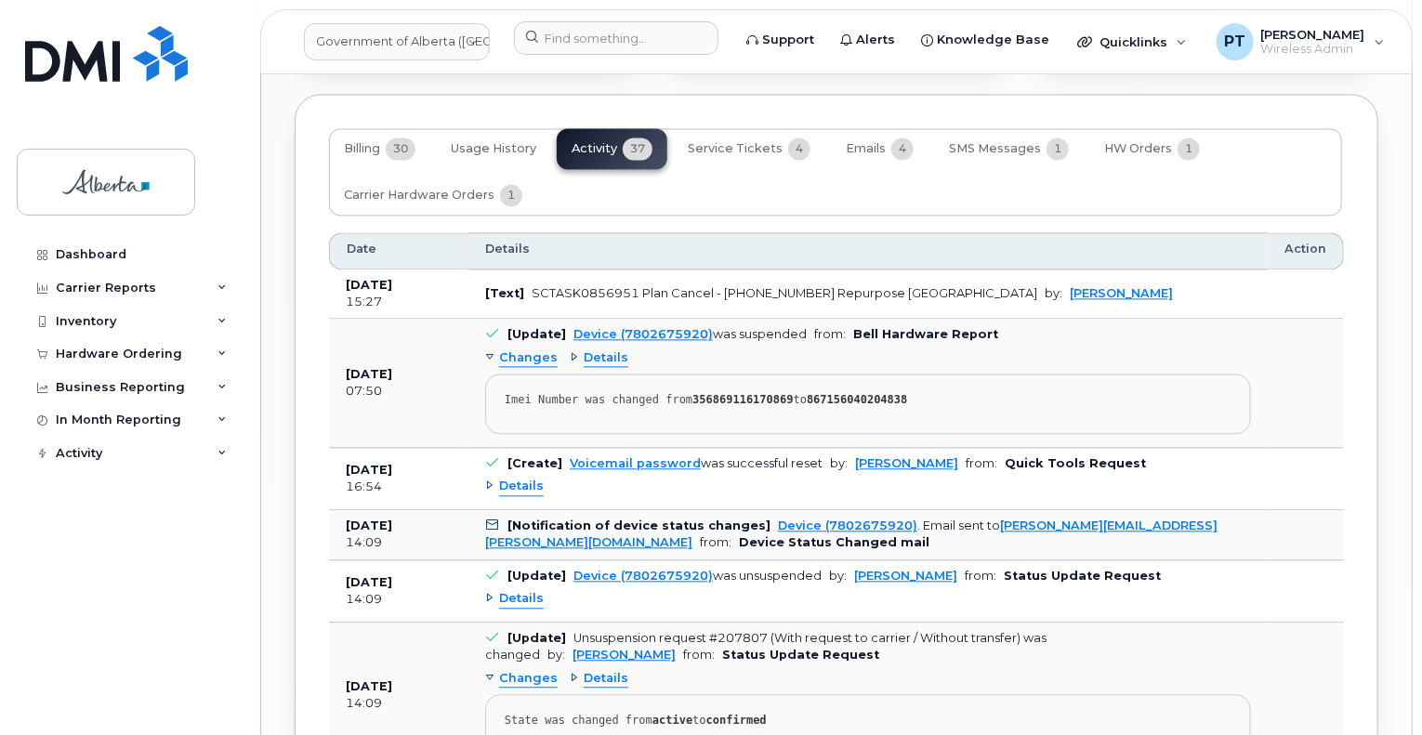
click at [507, 590] on span "Details" at bounding box center [521, 599] width 45 height 18
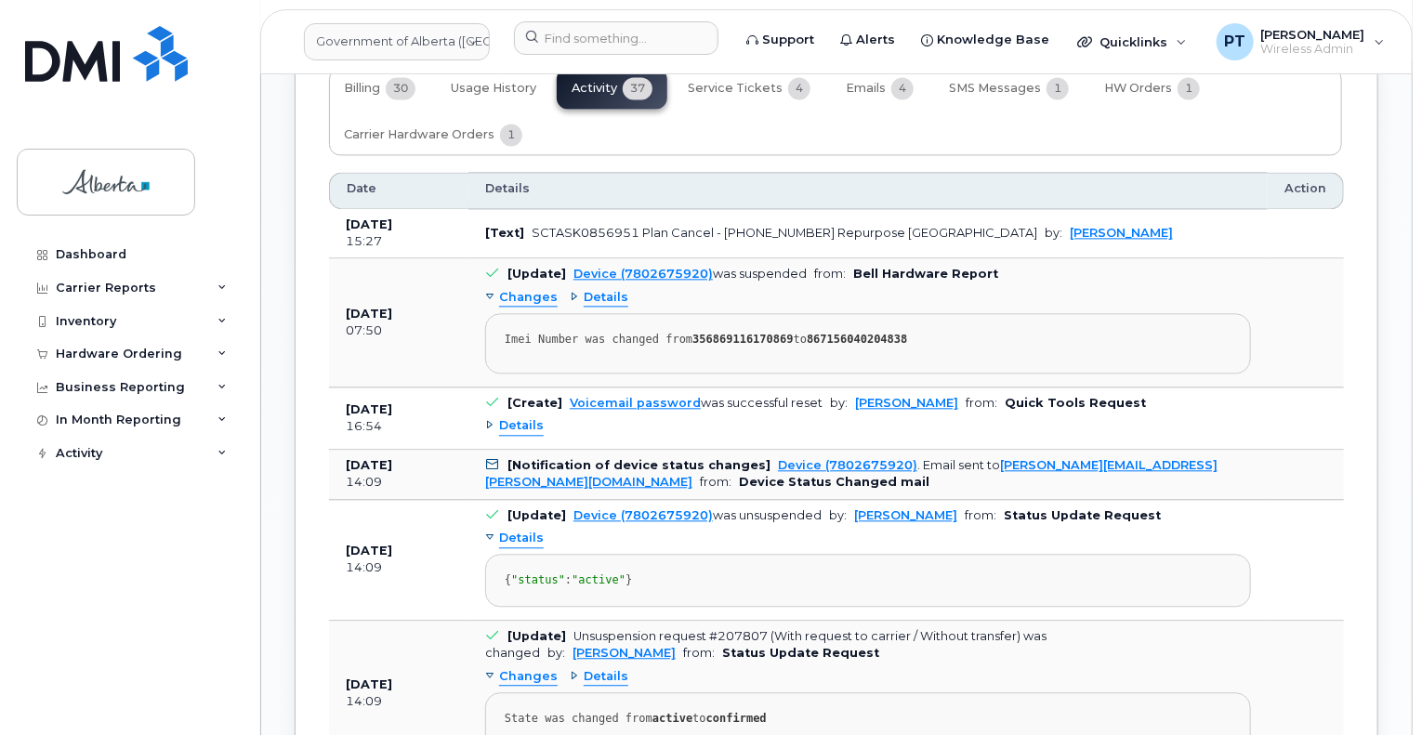
scroll to position [2045, 0]
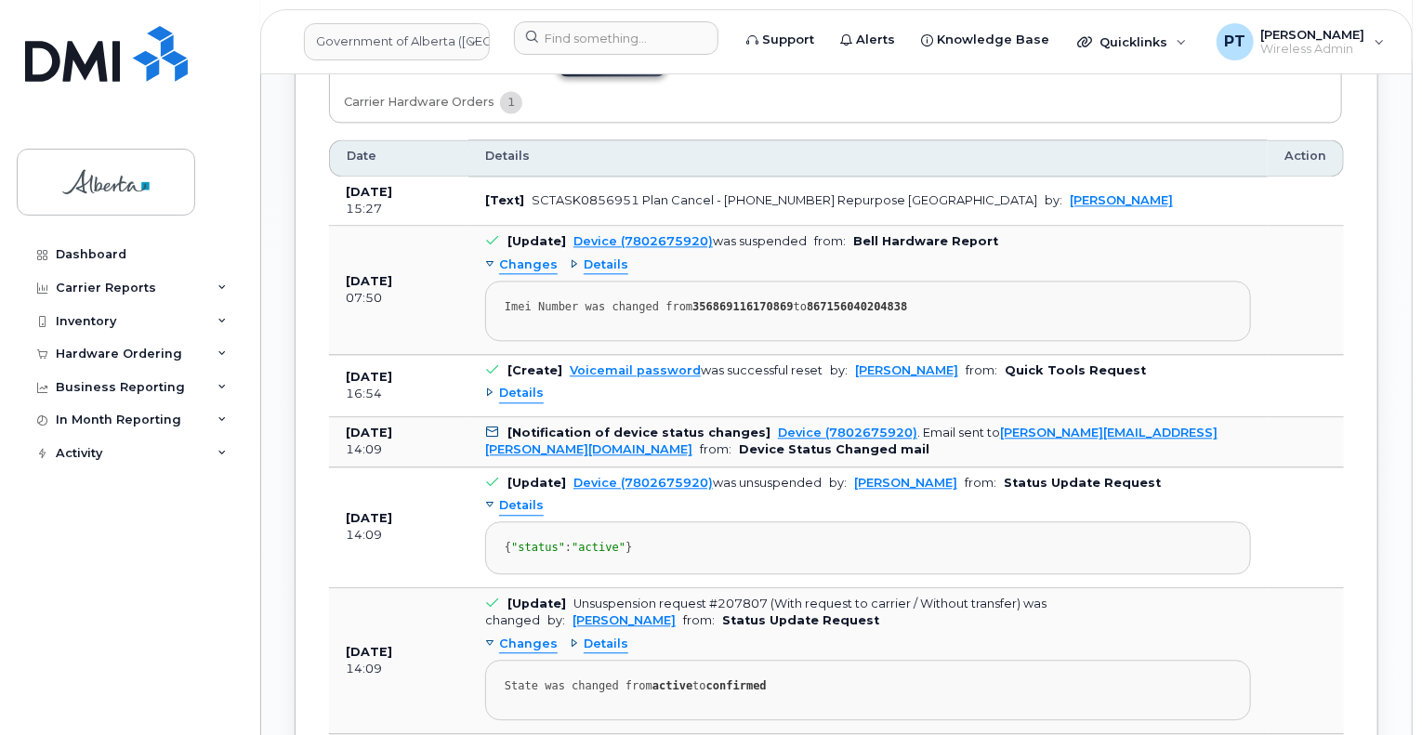
click at [1192, 706] on pre "State was changed from active to confirmed" at bounding box center [868, 690] width 766 height 60
click at [77, 640] on div "Dashboard Carrier Reports Monthly Billing Data Daily Data Pooling Data Behavior…" at bounding box center [132, 472] width 230 height 469
click at [379, 475] on td "Sep 24, 2025 14:09" at bounding box center [398, 528] width 139 height 121
click at [1417, 367] on body "Government of Alberta (GOA) Support Alerts Knowledge Base Quicklinks Suspend / …" at bounding box center [711, 363] width 1422 height 4816
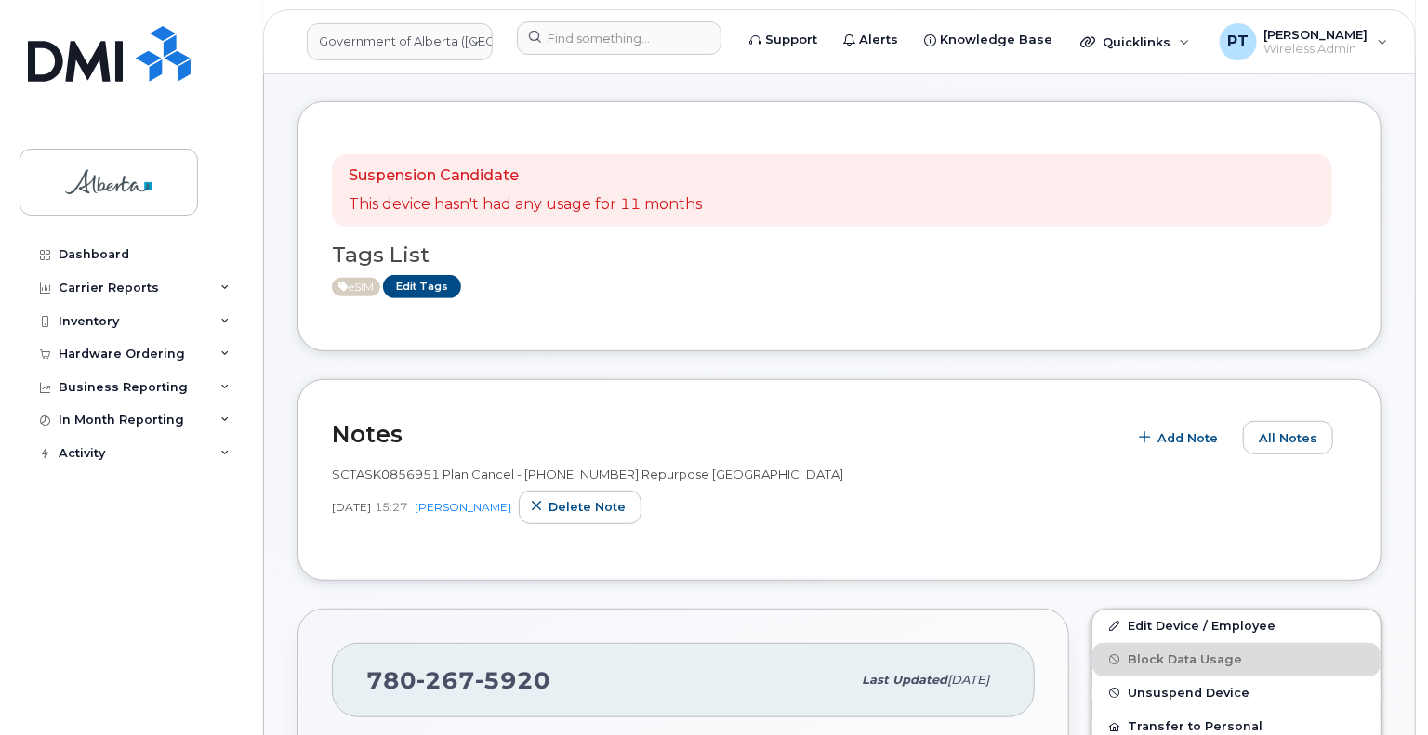
scroll to position [372, 0]
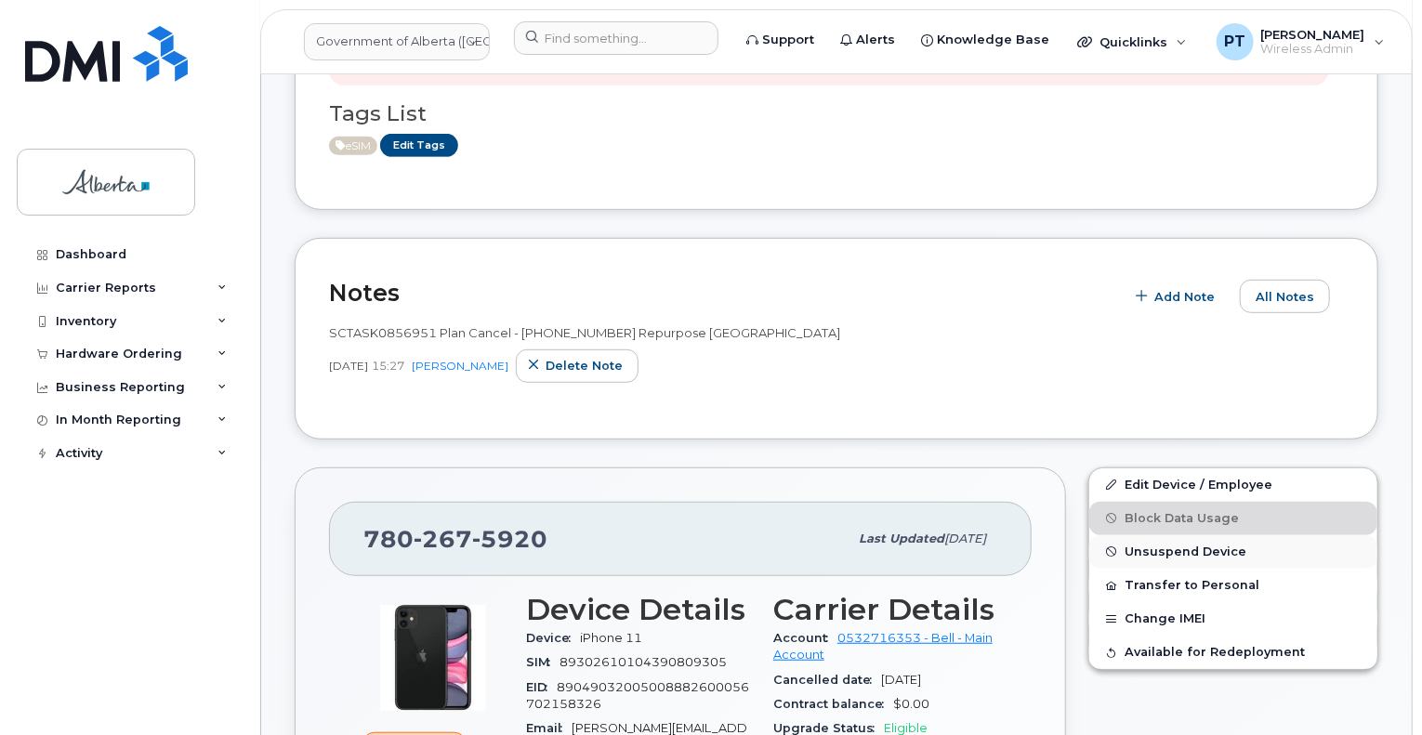
click at [1184, 549] on span "Unsuspend Device" at bounding box center [1186, 552] width 122 height 14
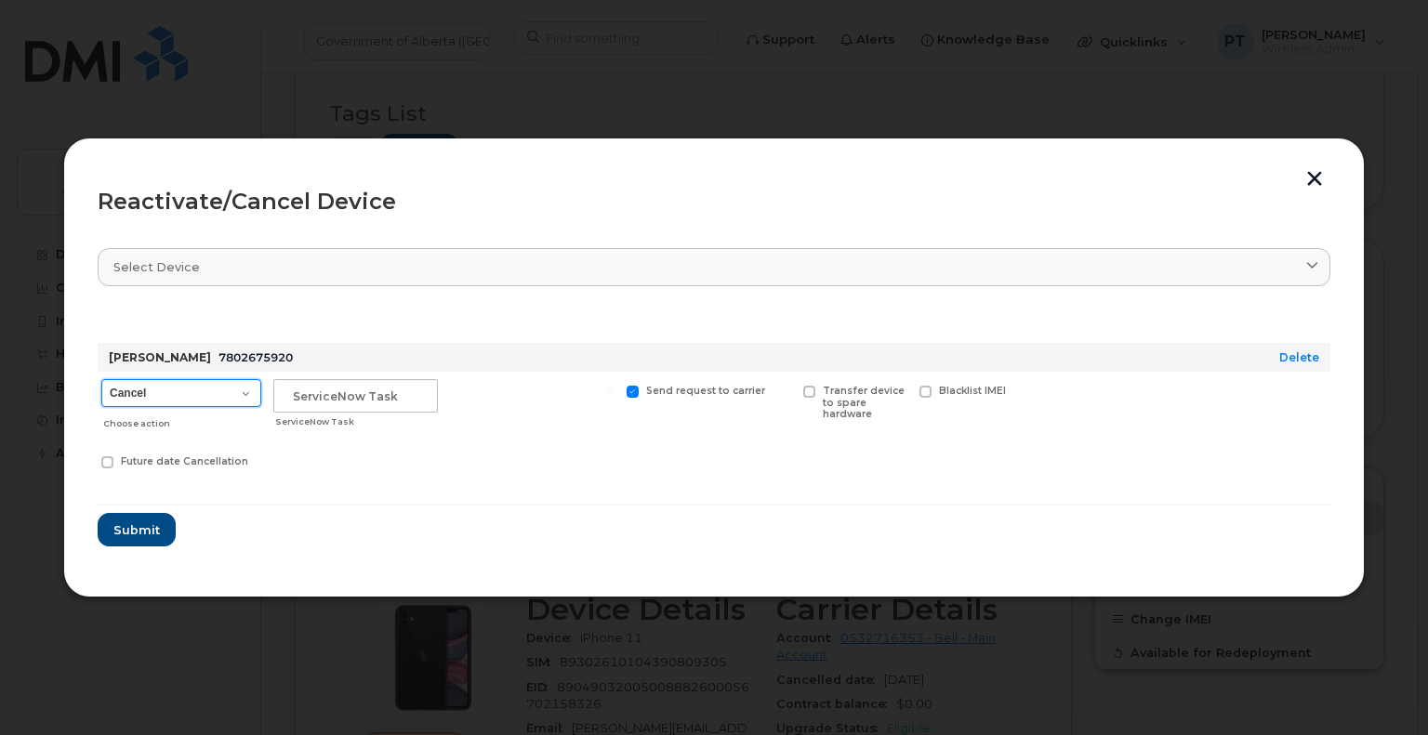
click at [209, 395] on select "Cancel Suspend - Extend Suspension Reactivate" at bounding box center [181, 393] width 160 height 28
select select "[object Object]"
click at [101, 379] on select "Cancel Suspend - Extend Suspension Reactivate" at bounding box center [181, 393] width 160 height 28
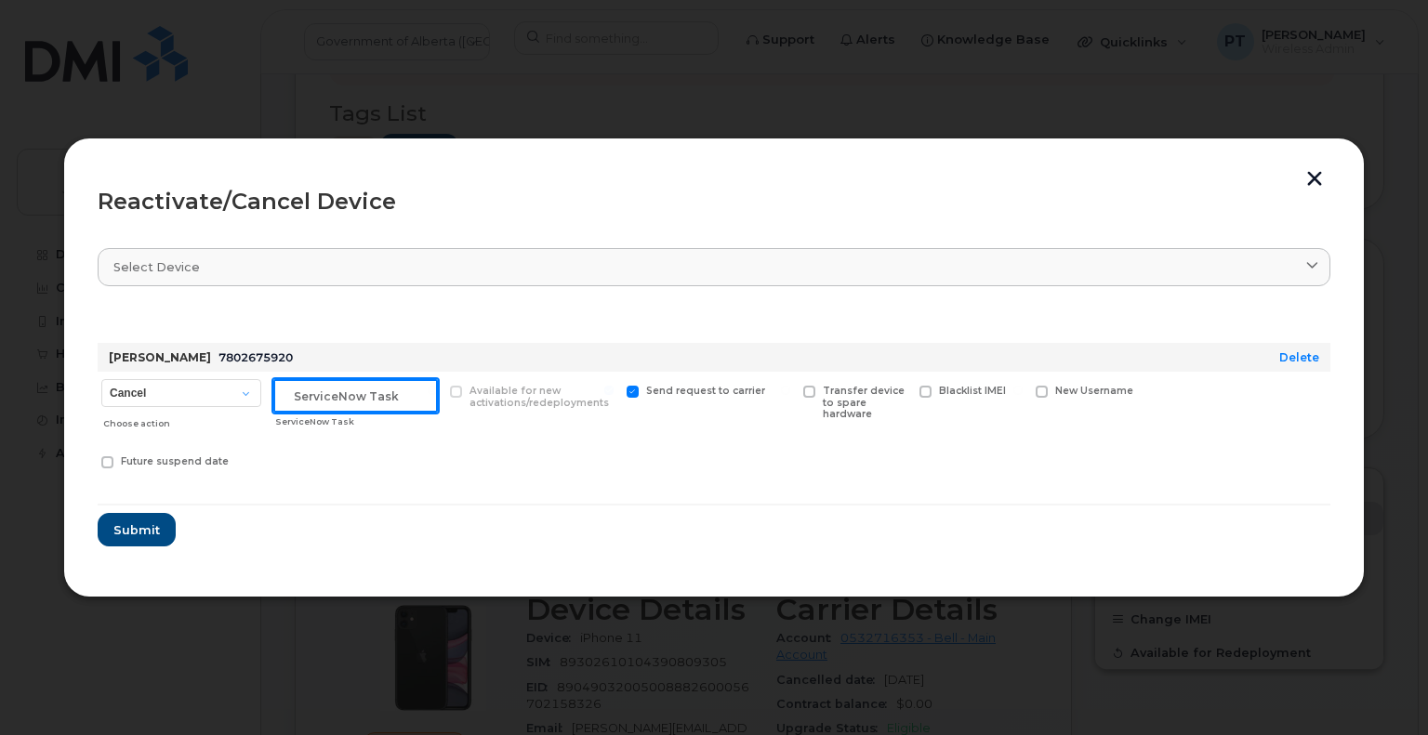
click at [416, 398] on input "text" at bounding box center [355, 395] width 165 height 33
paste input "SCTASK0856951"
type input "SCTASK0856951 Reactivate"
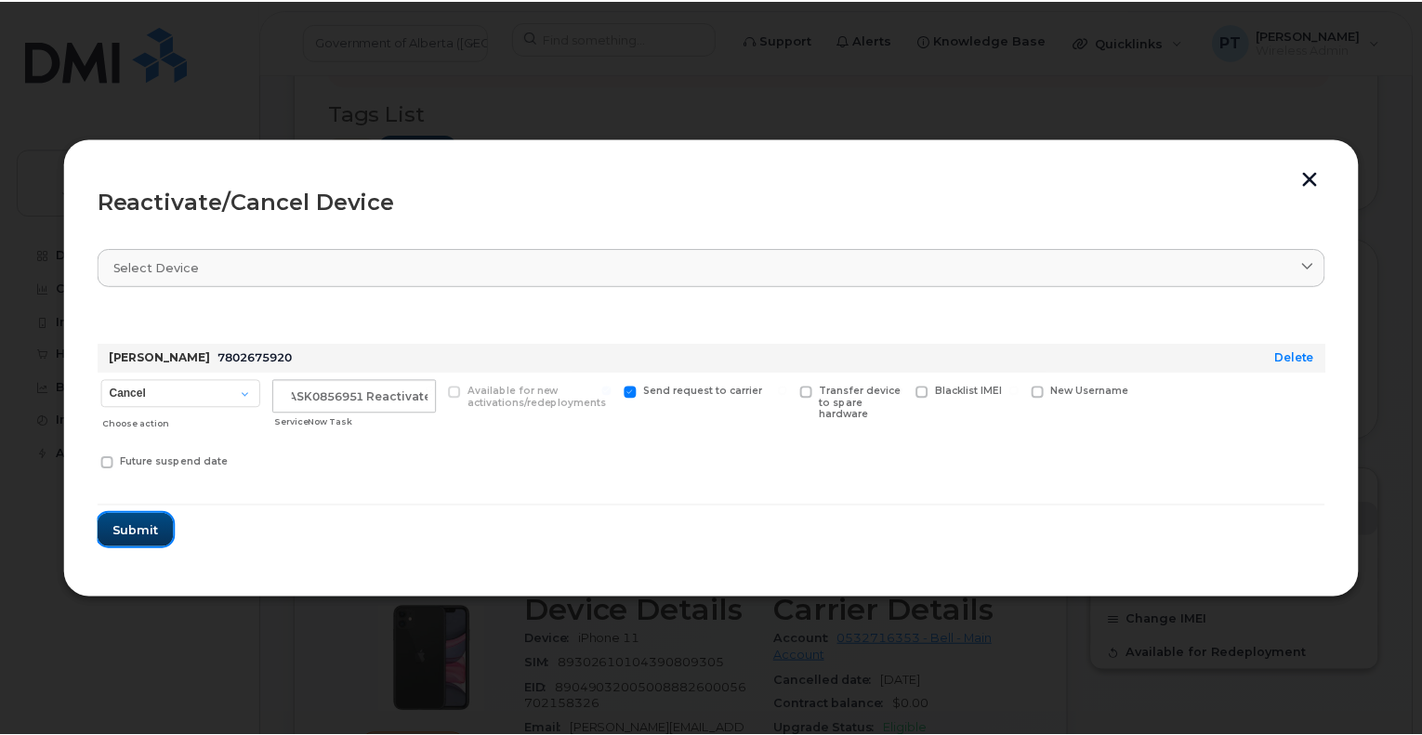
scroll to position [0, 0]
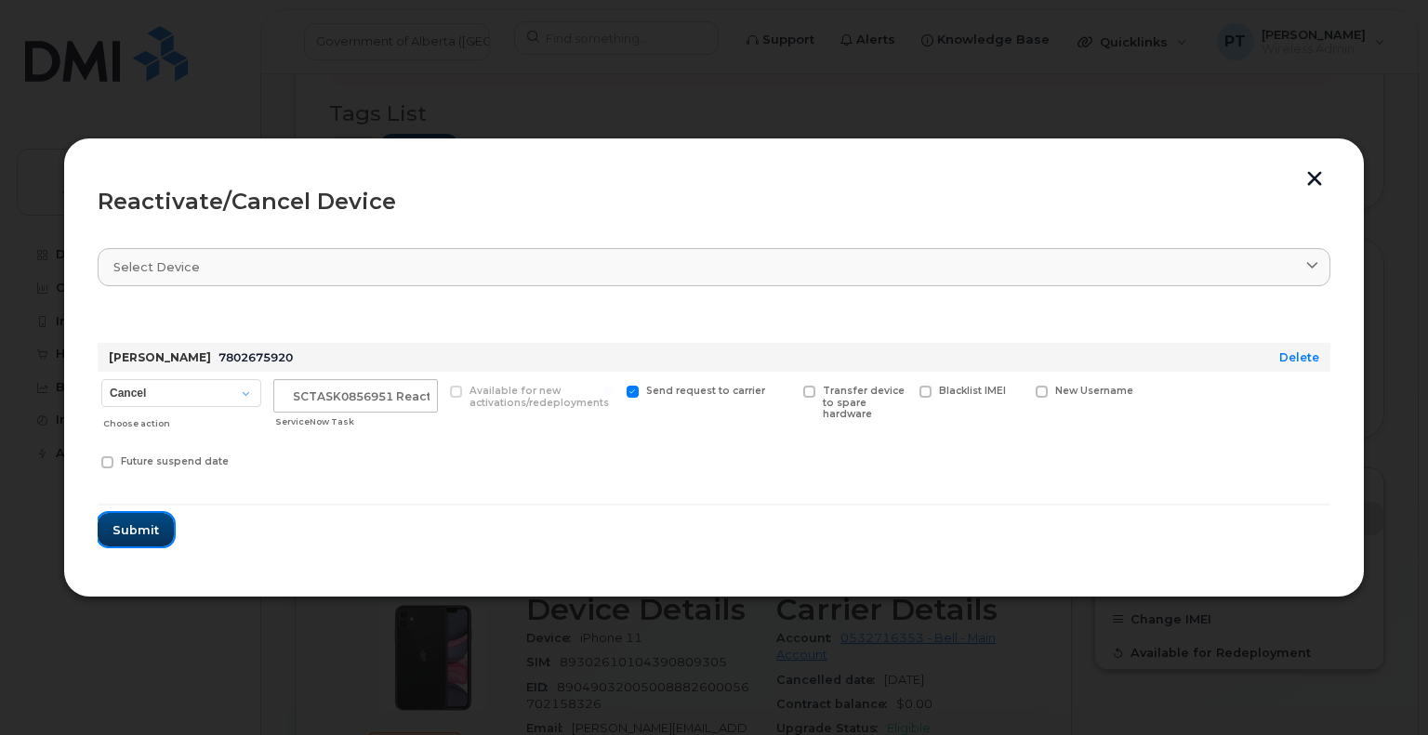
click at [144, 531] on span "Submit" at bounding box center [135, 530] width 46 height 18
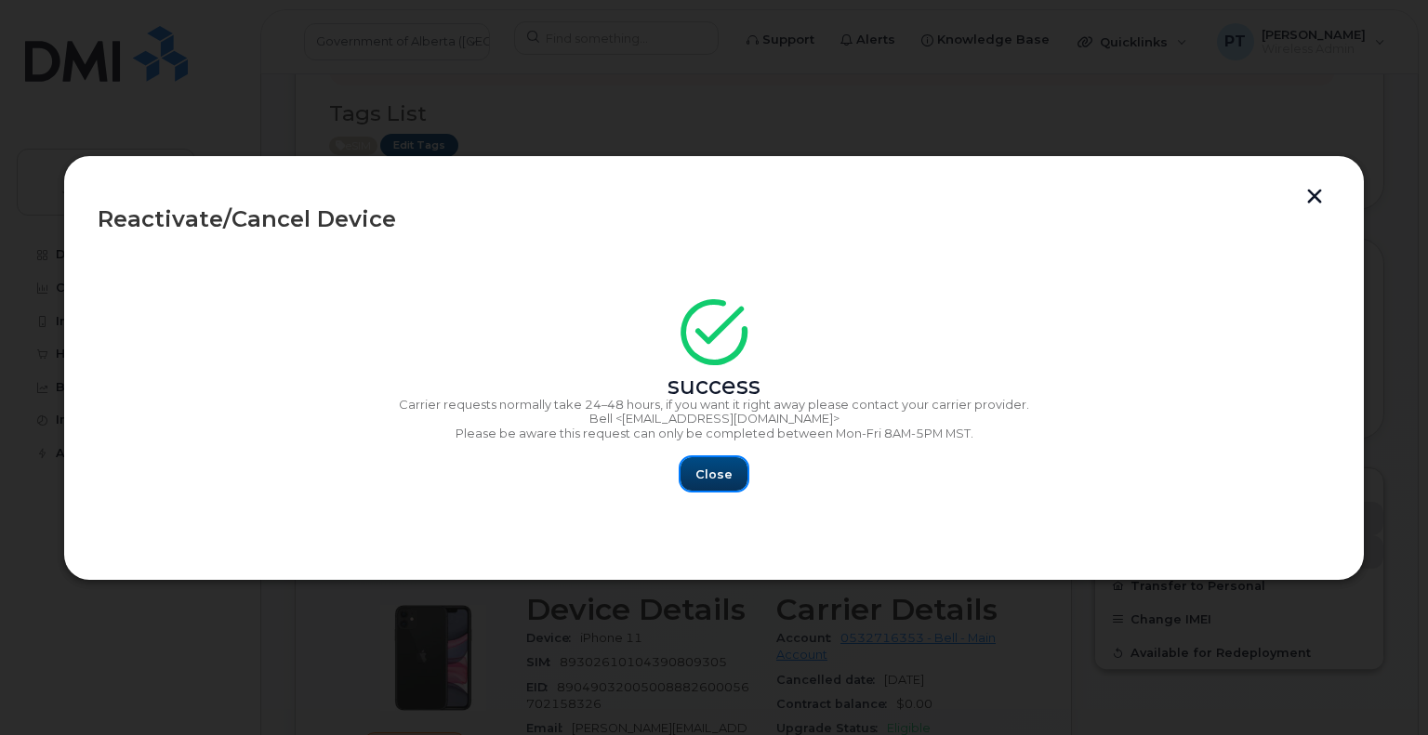
click at [725, 478] on span "Close" at bounding box center [713, 475] width 37 height 18
